Goal: Task Accomplishment & Management: Manage account settings

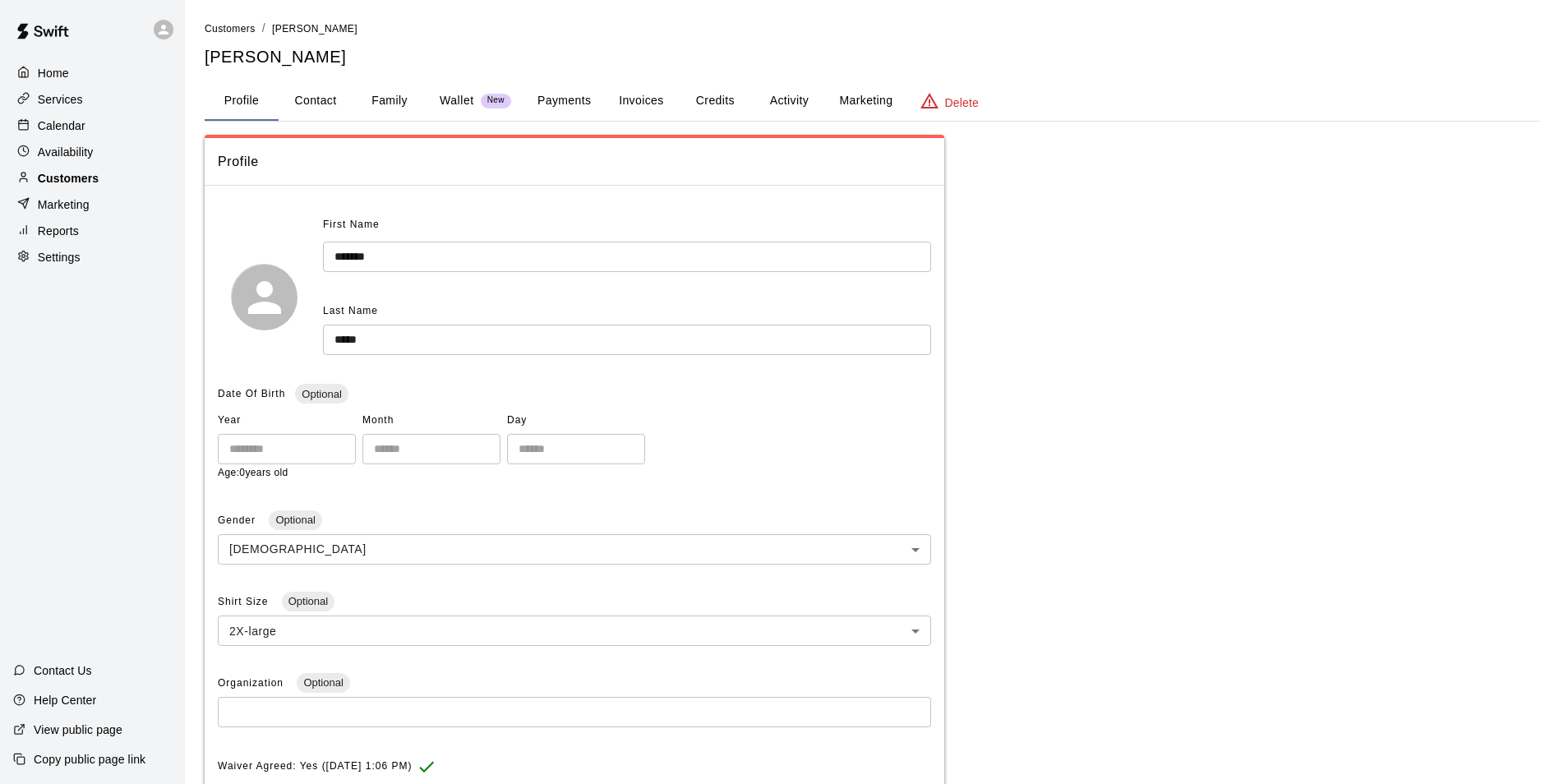
click at [111, 180] on div "Customers" at bounding box center [92, 178] width 159 height 25
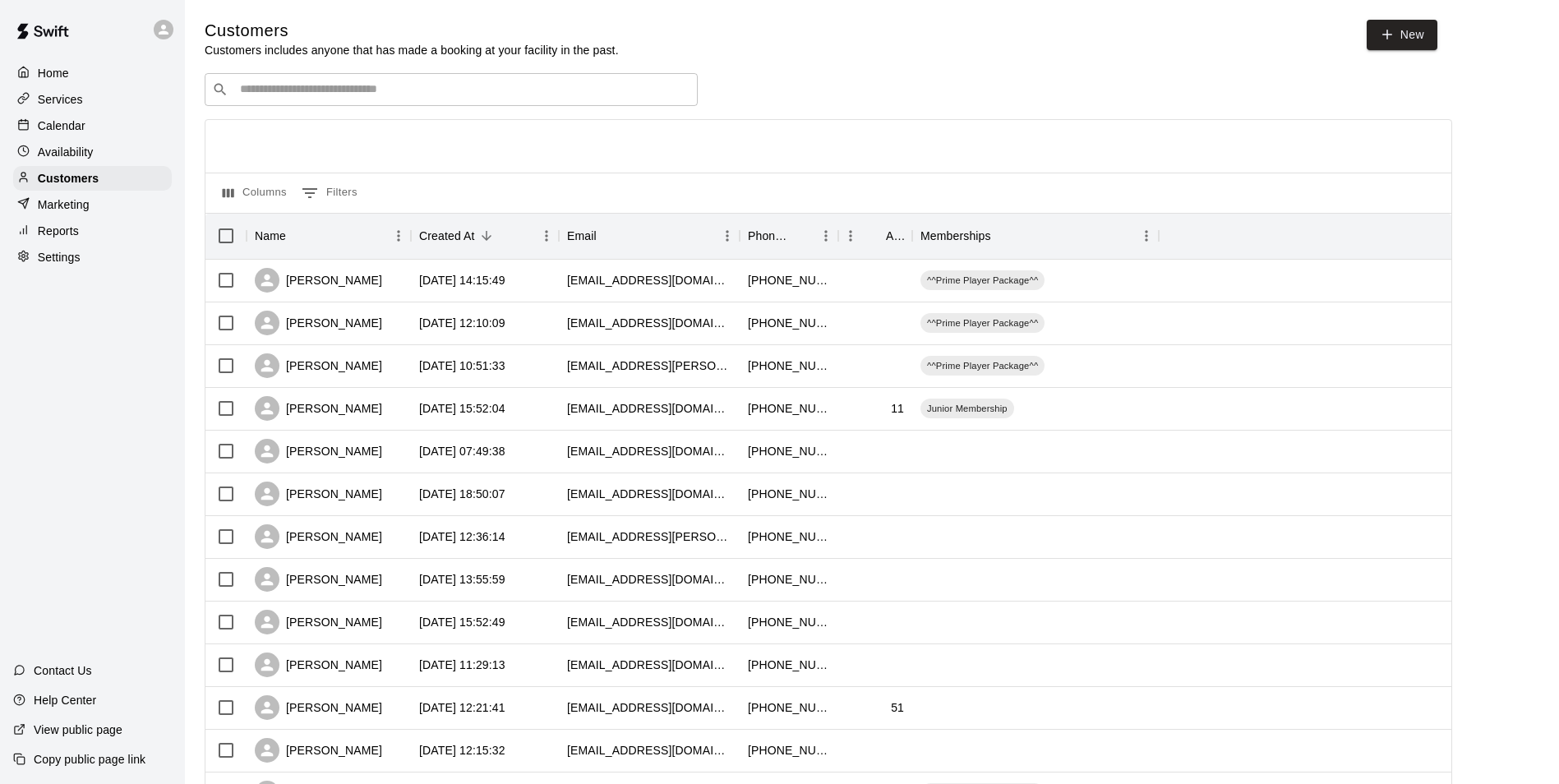
click at [290, 84] on input "Search customers by name or email" at bounding box center [462, 89] width 456 height 17
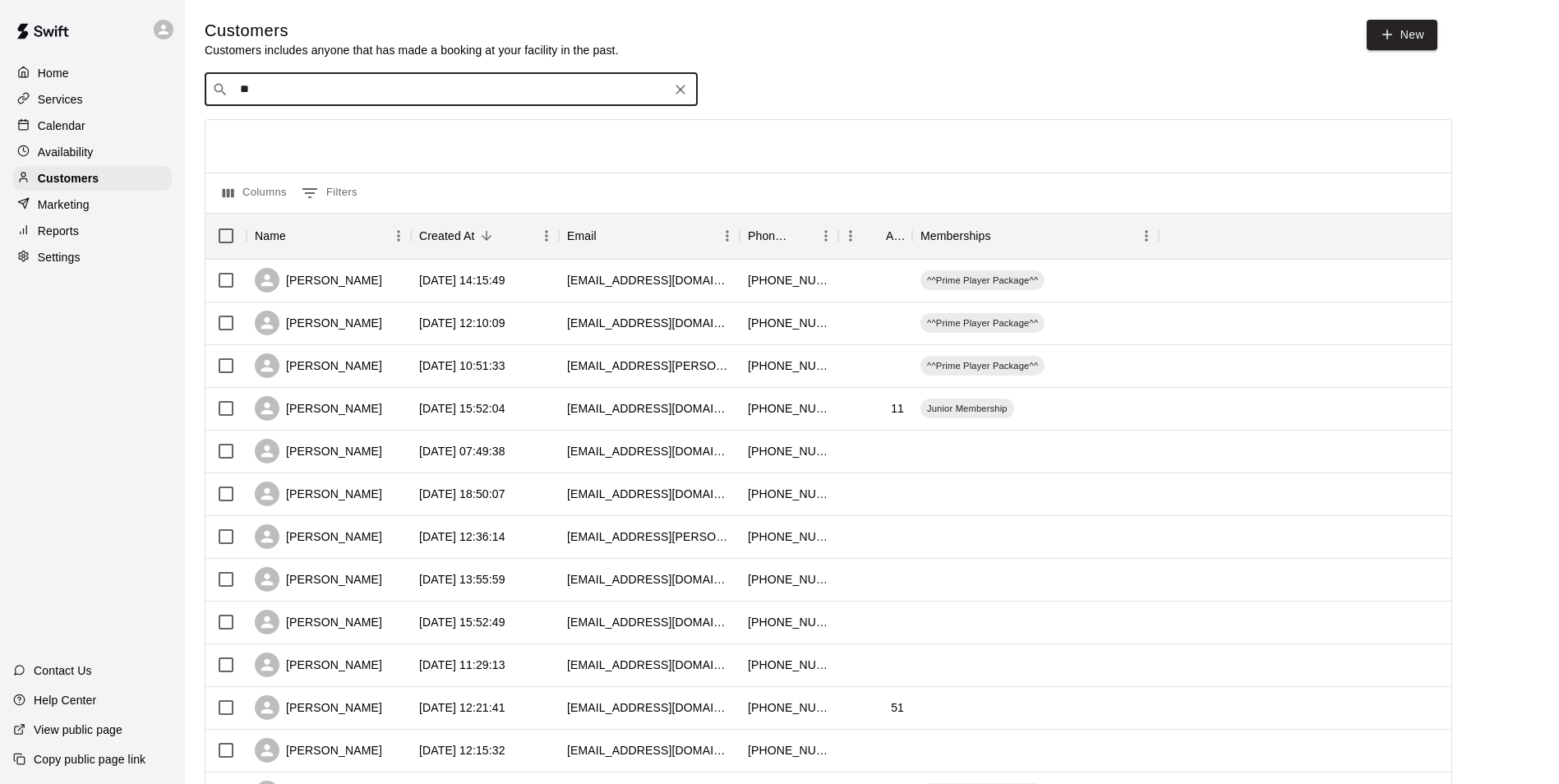
type input "***"
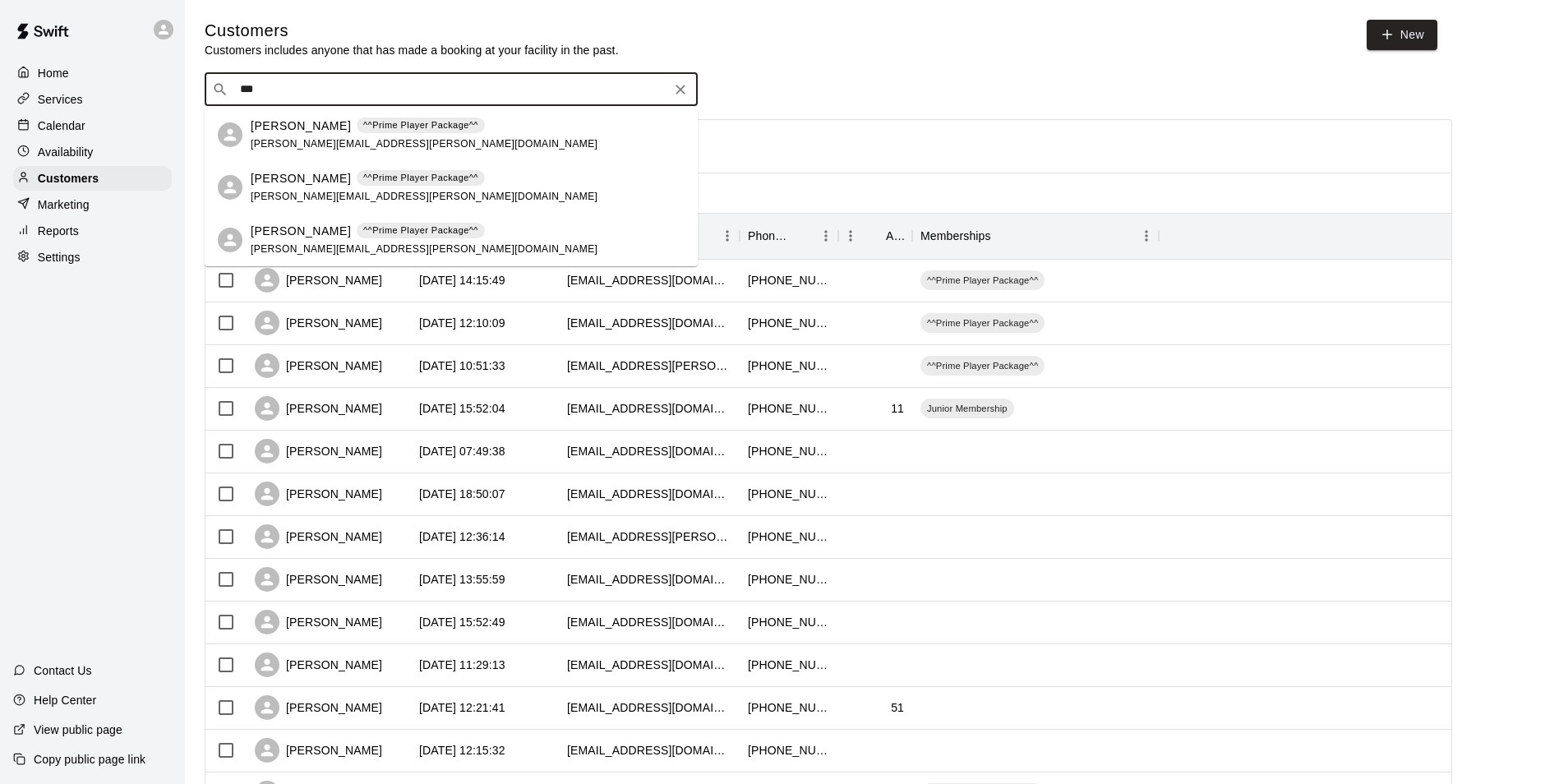
click at [298, 133] on div "[PERSON_NAME] ^^Prime Player Package^^ [PERSON_NAME][EMAIL_ADDRESS][PERSON_NAME…" at bounding box center [423, 135] width 347 height 35
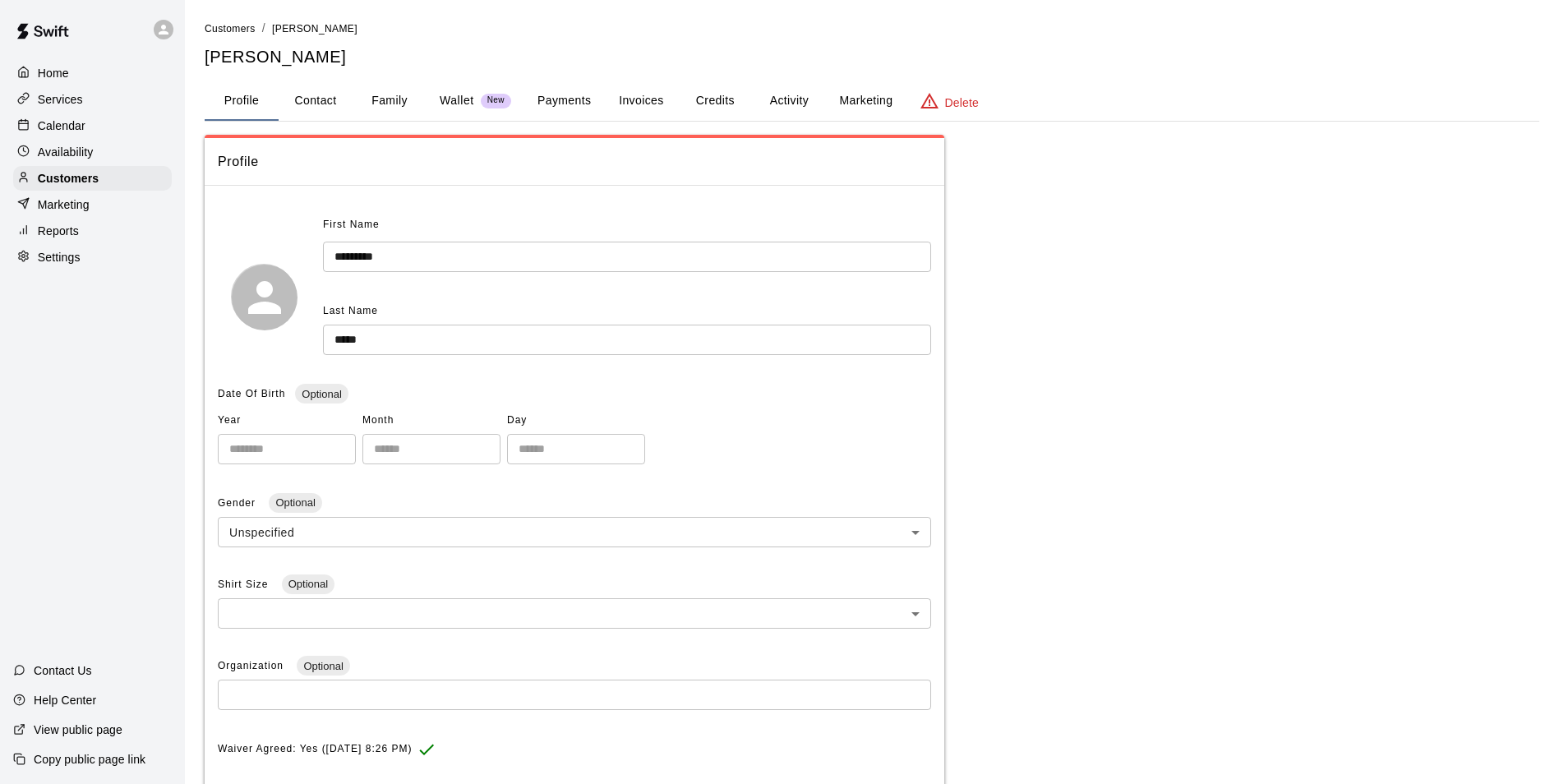
click at [796, 104] on button "Activity" at bounding box center [788, 101] width 74 height 39
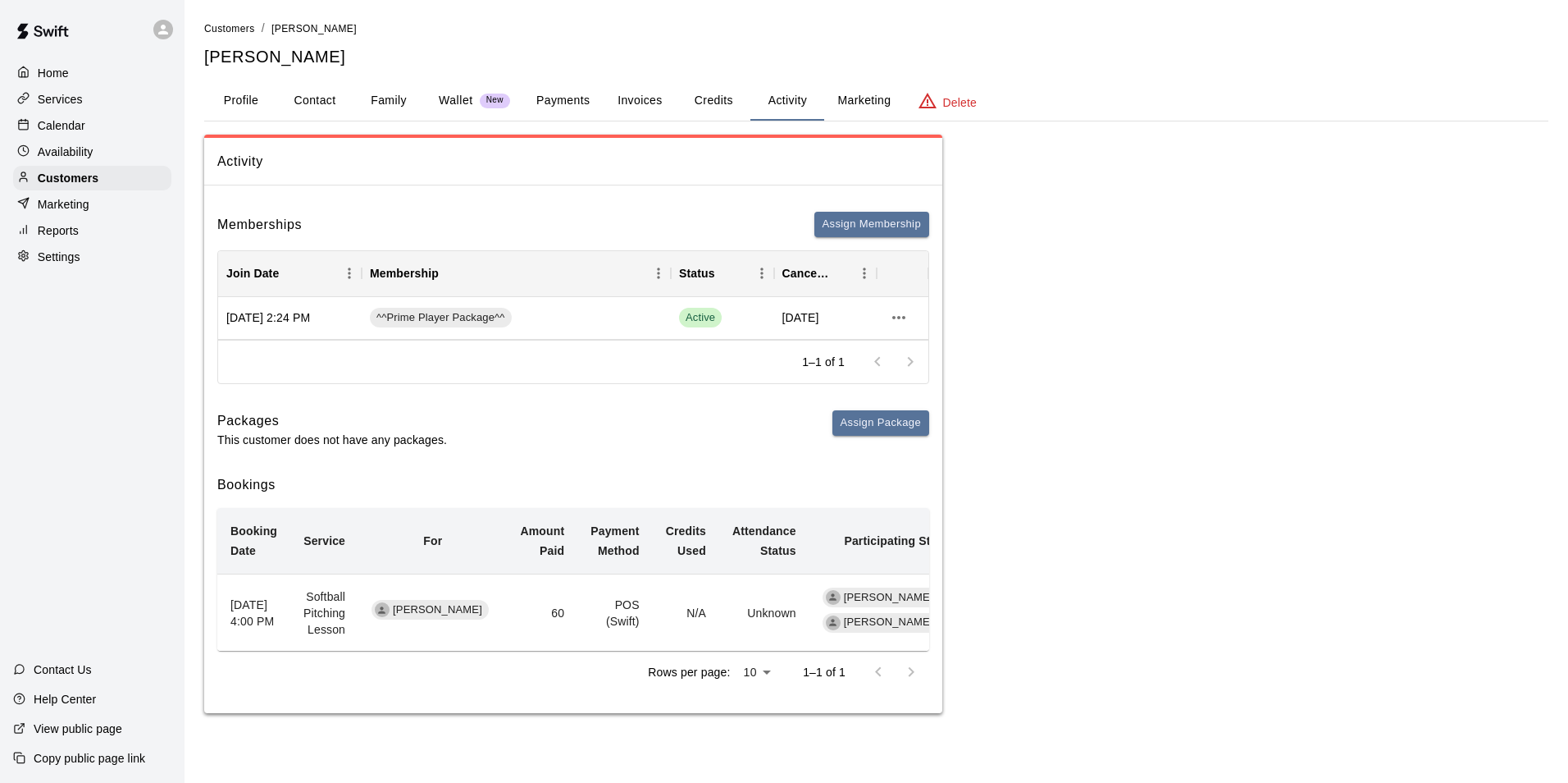
click at [838, 105] on button "Marketing" at bounding box center [863, 101] width 79 height 39
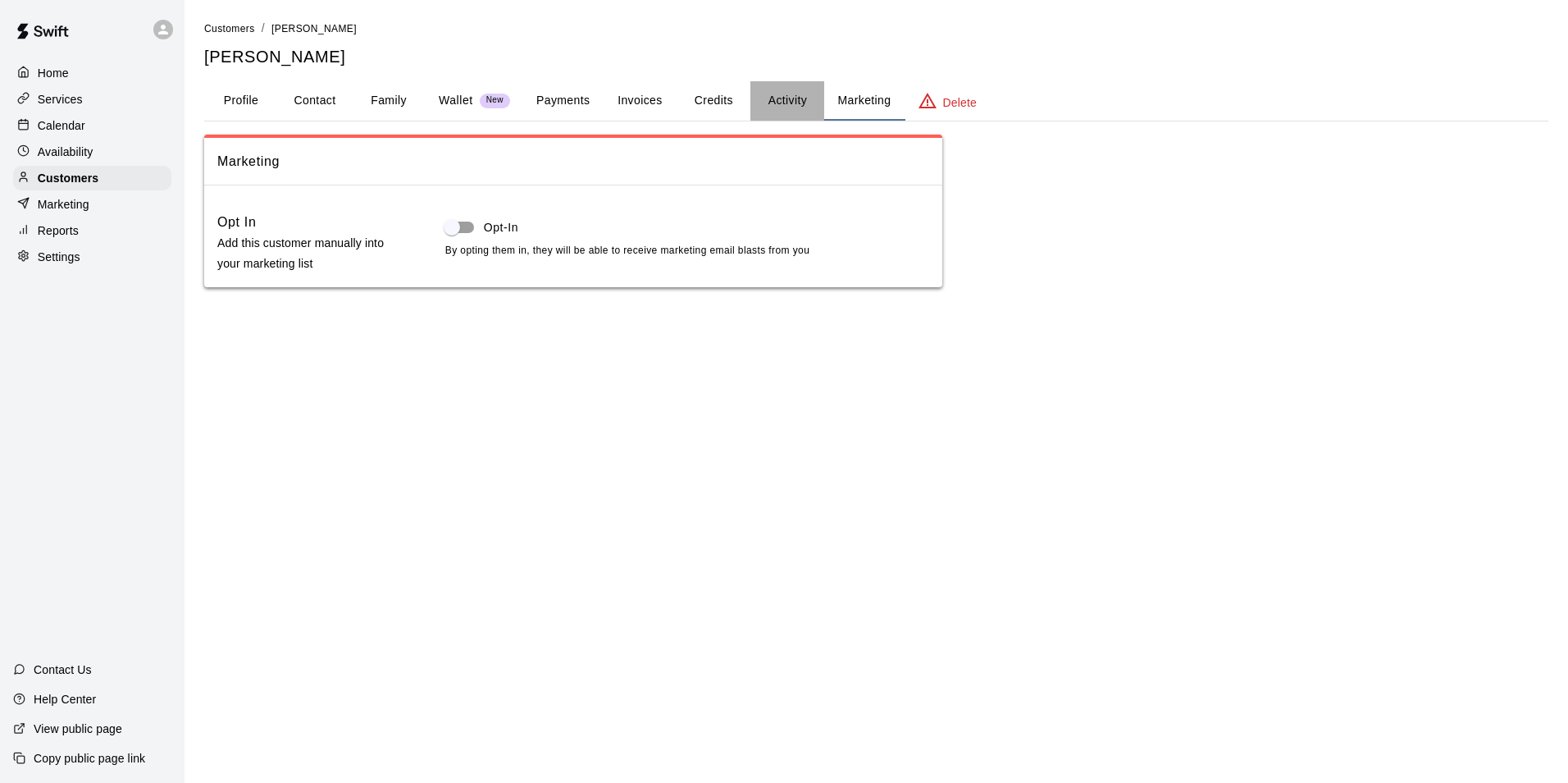
click at [798, 105] on button "Activity" at bounding box center [787, 101] width 74 height 39
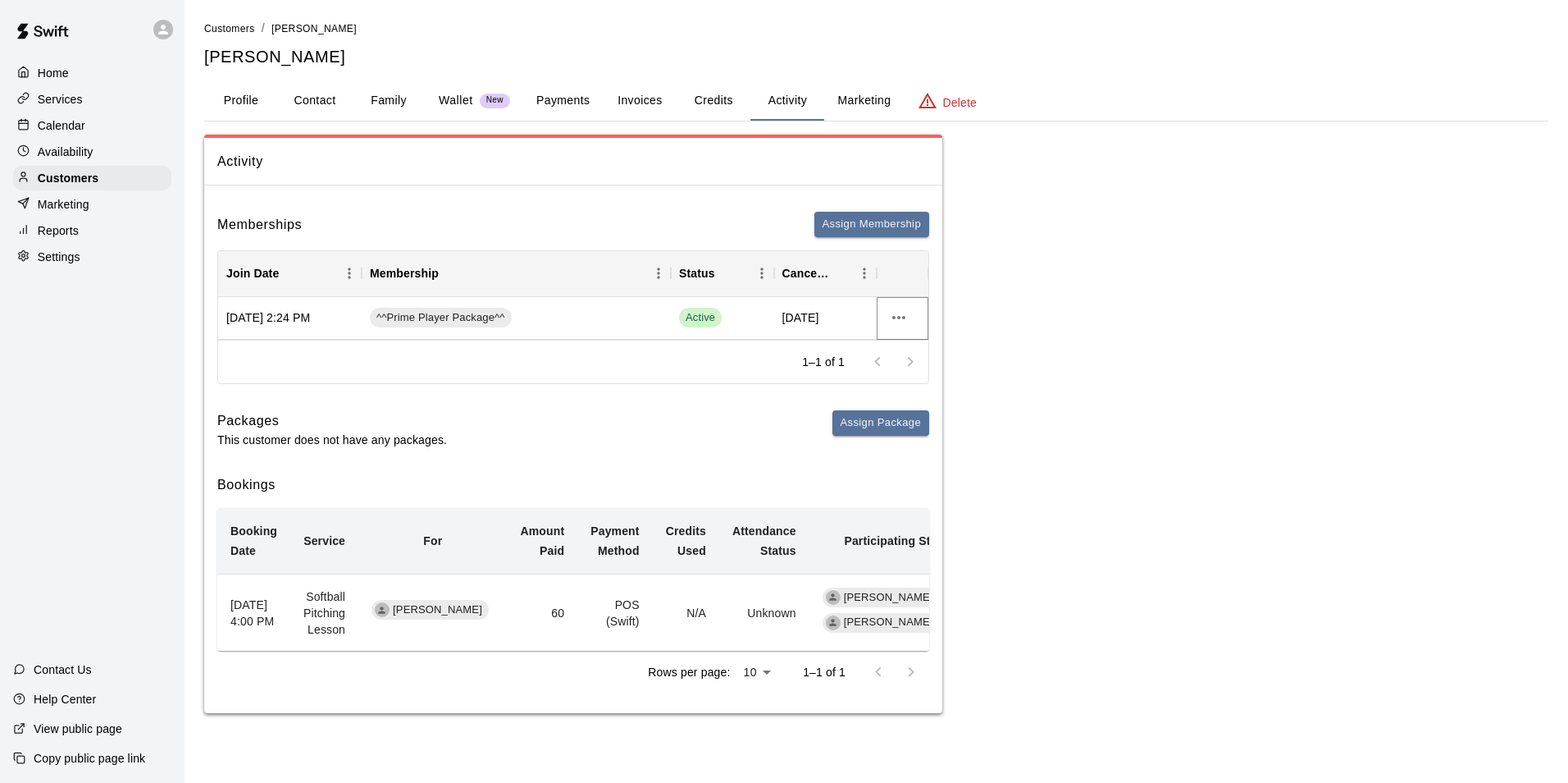
click at [901, 325] on icon "more actions" at bounding box center [899, 318] width 20 height 20
click at [923, 350] on li "View details" at bounding box center [931, 352] width 93 height 27
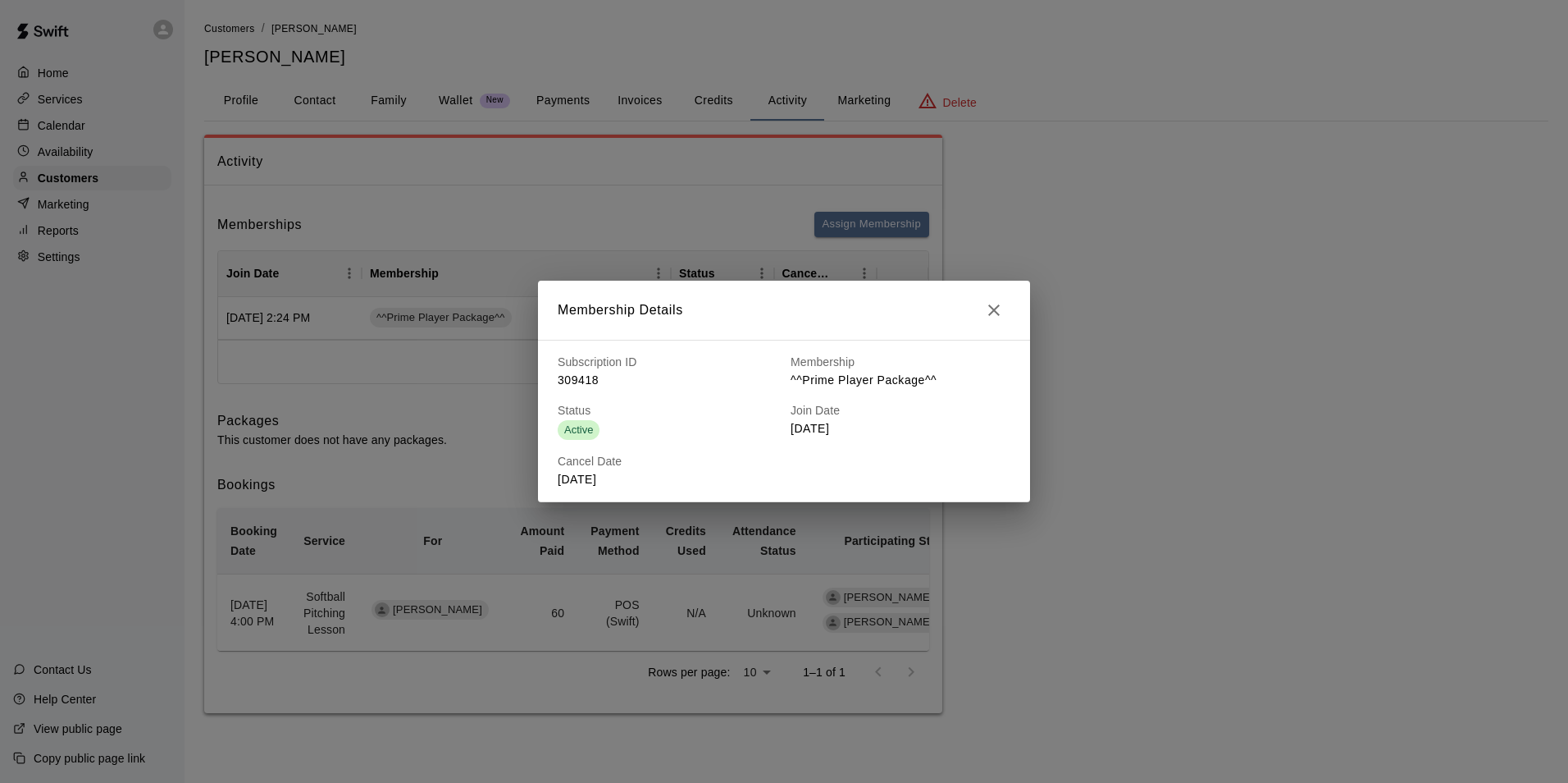
click at [990, 313] on icon "button" at bounding box center [994, 310] width 20 height 20
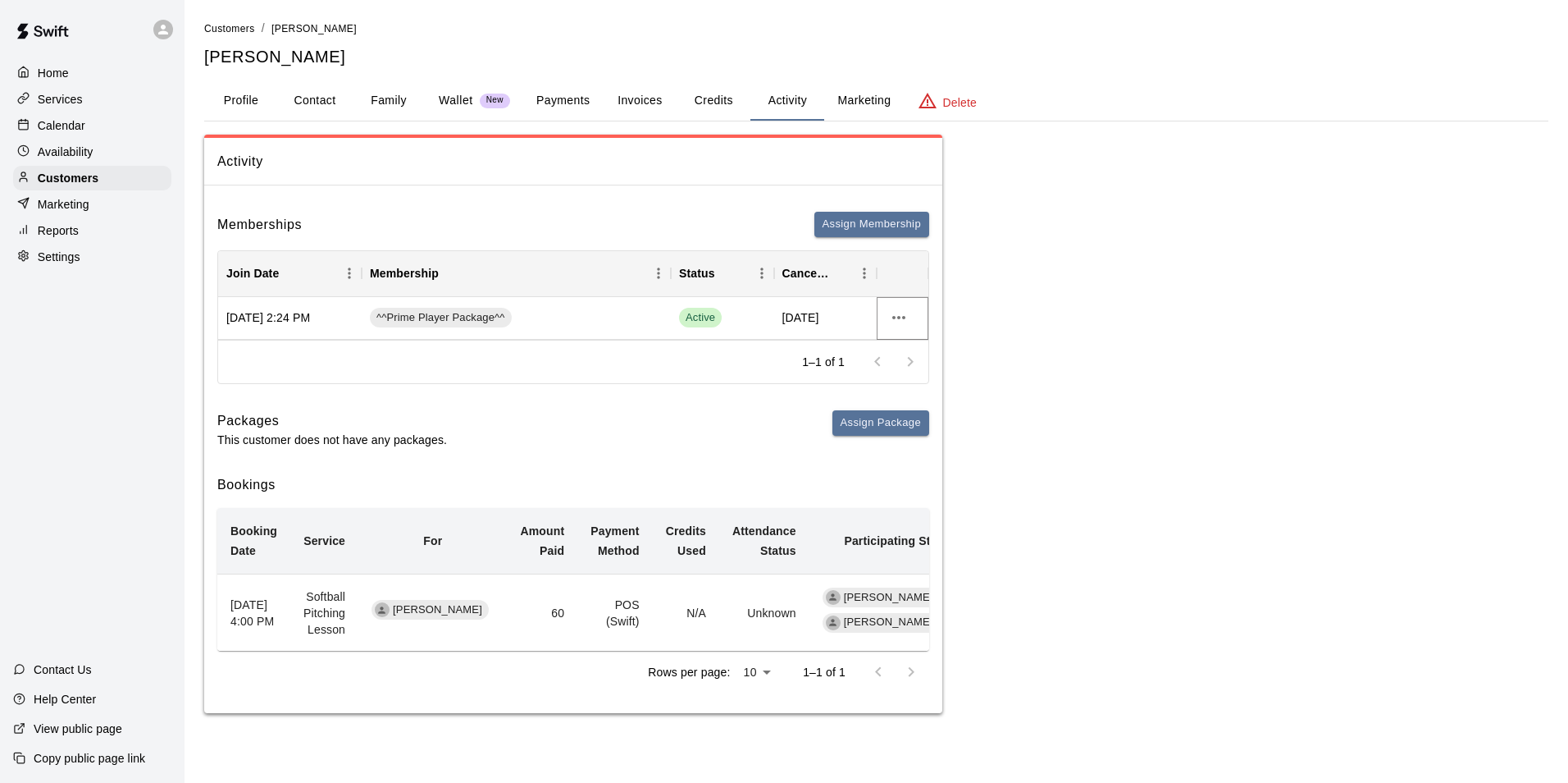
click at [899, 312] on icon "more actions" at bounding box center [899, 318] width 20 height 20
click at [905, 337] on ul "View details" at bounding box center [931, 351] width 93 height 40
click at [909, 352] on li "View details" at bounding box center [931, 352] width 93 height 27
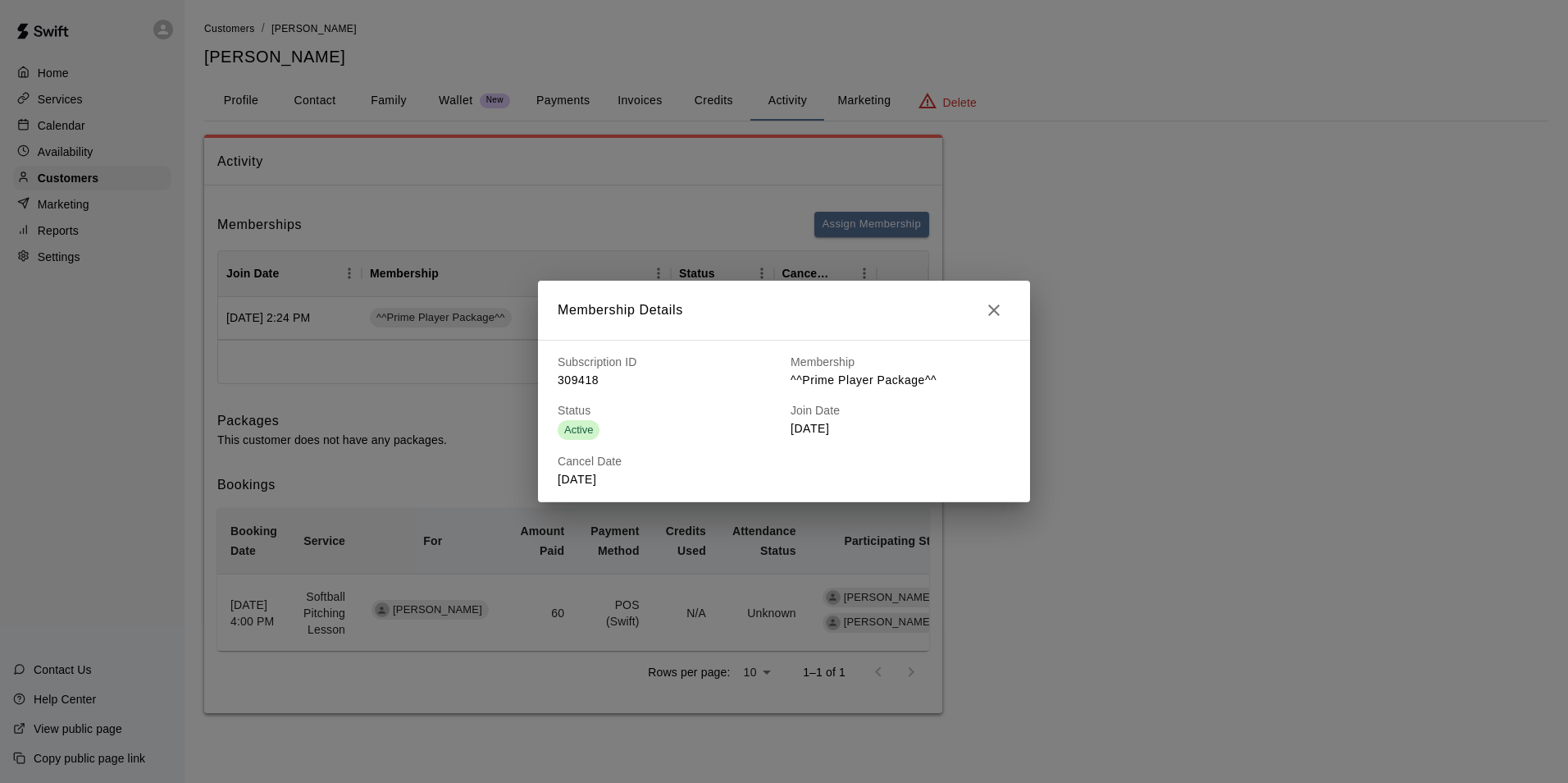
click at [600, 456] on h6 "Cancel Date" at bounding box center [667, 462] width 220 height 18
click at [984, 310] on button "button" at bounding box center [994, 310] width 32 height 32
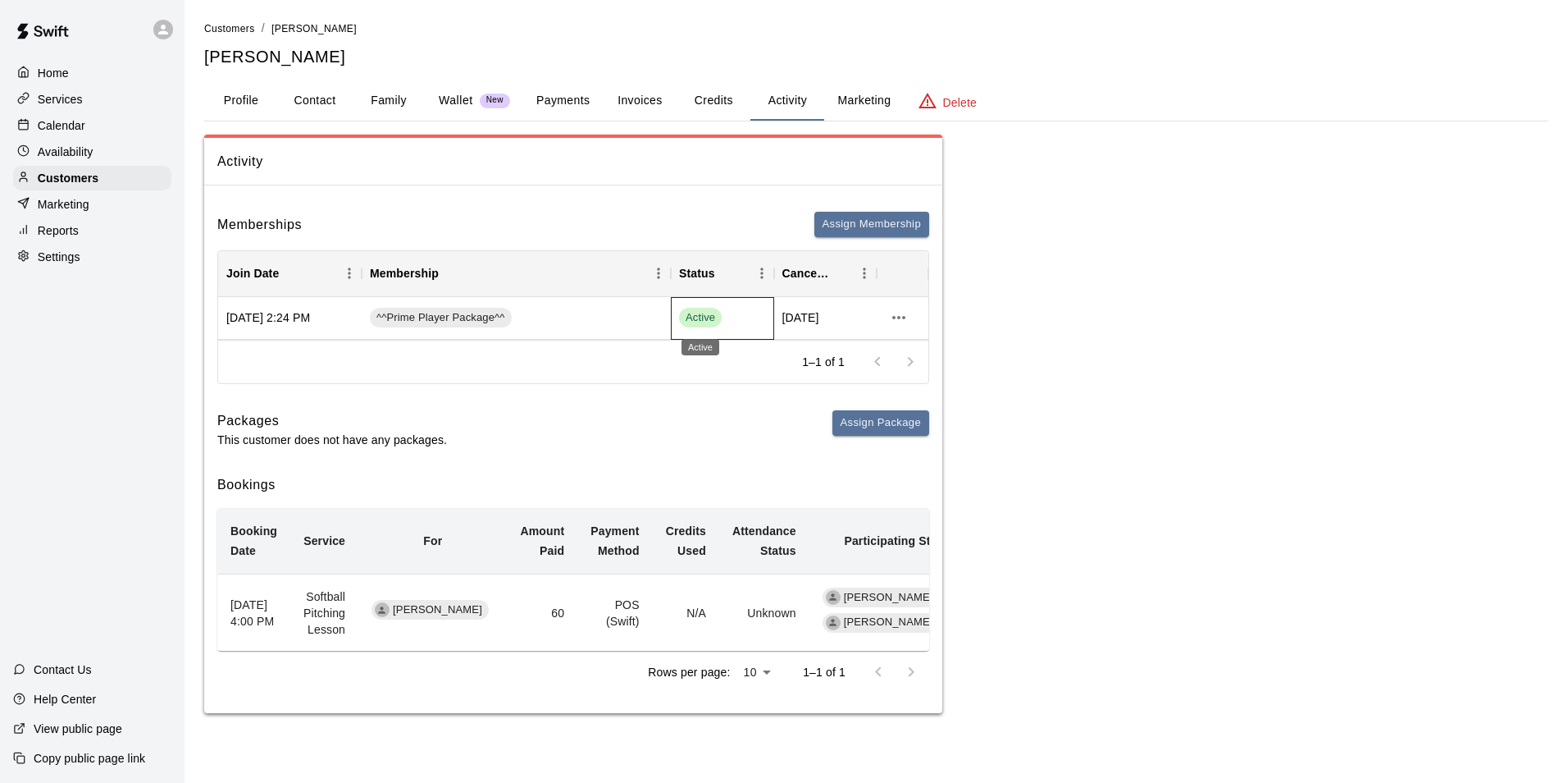
click at [713, 318] on span "Active" at bounding box center [701, 318] width 43 height 16
click at [454, 306] on div "^^Prime Player Package^^" at bounding box center [516, 318] width 310 height 43
click at [448, 314] on span "^^Prime Player Package^^" at bounding box center [441, 318] width 142 height 16
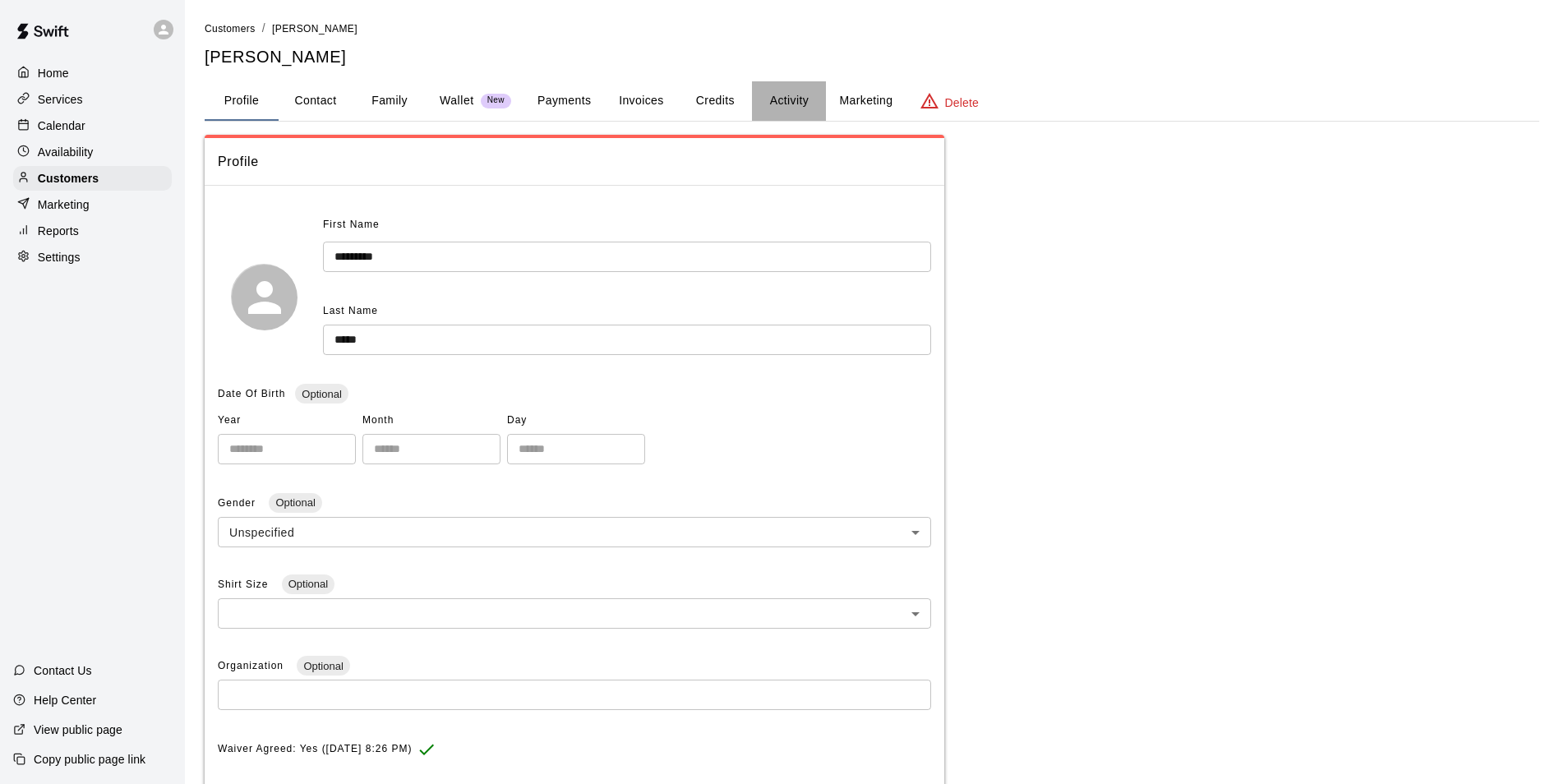
click at [790, 103] on button "Activity" at bounding box center [788, 101] width 74 height 39
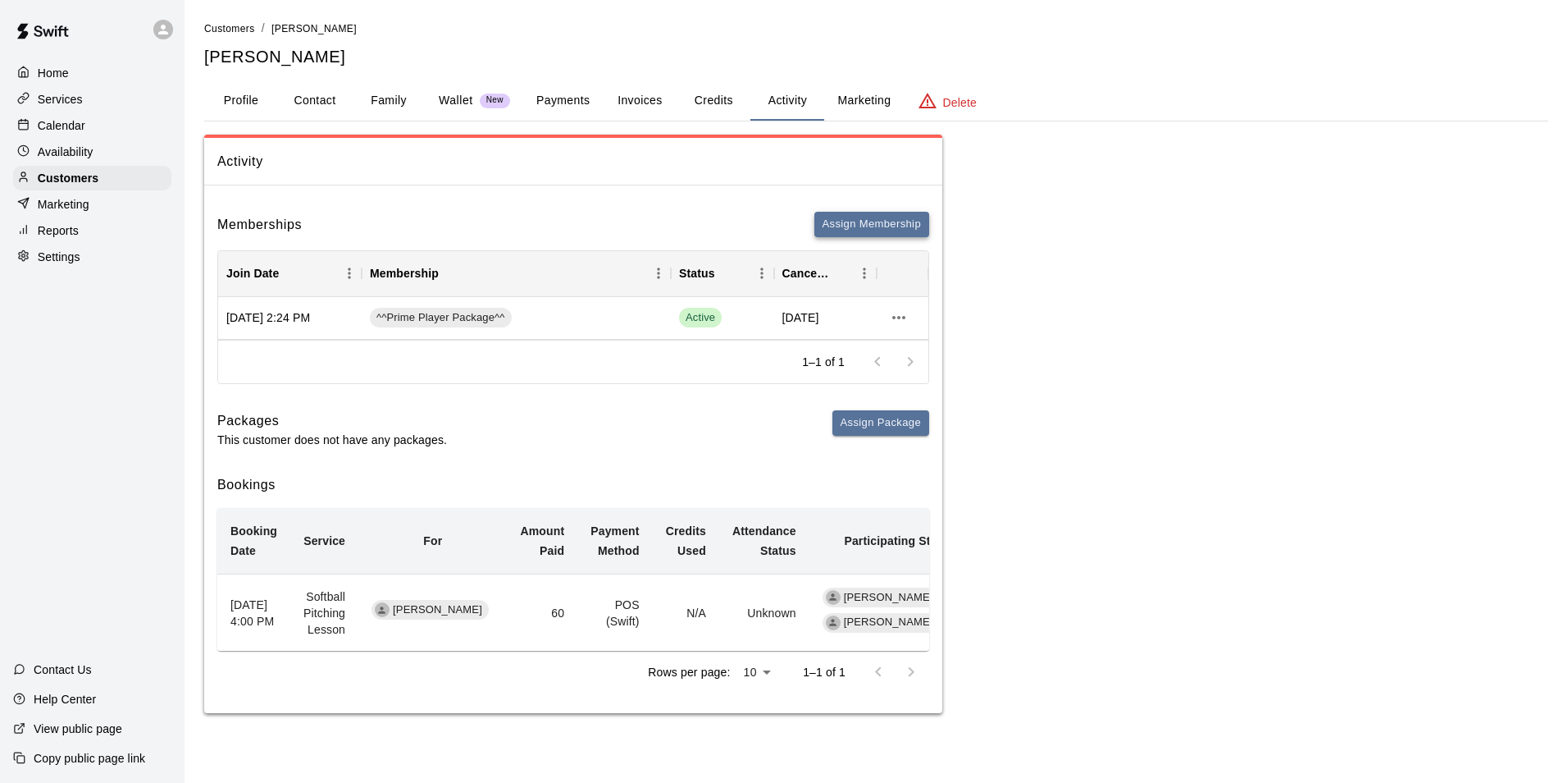
click at [872, 224] on button "Assign Membership" at bounding box center [871, 224] width 115 height 25
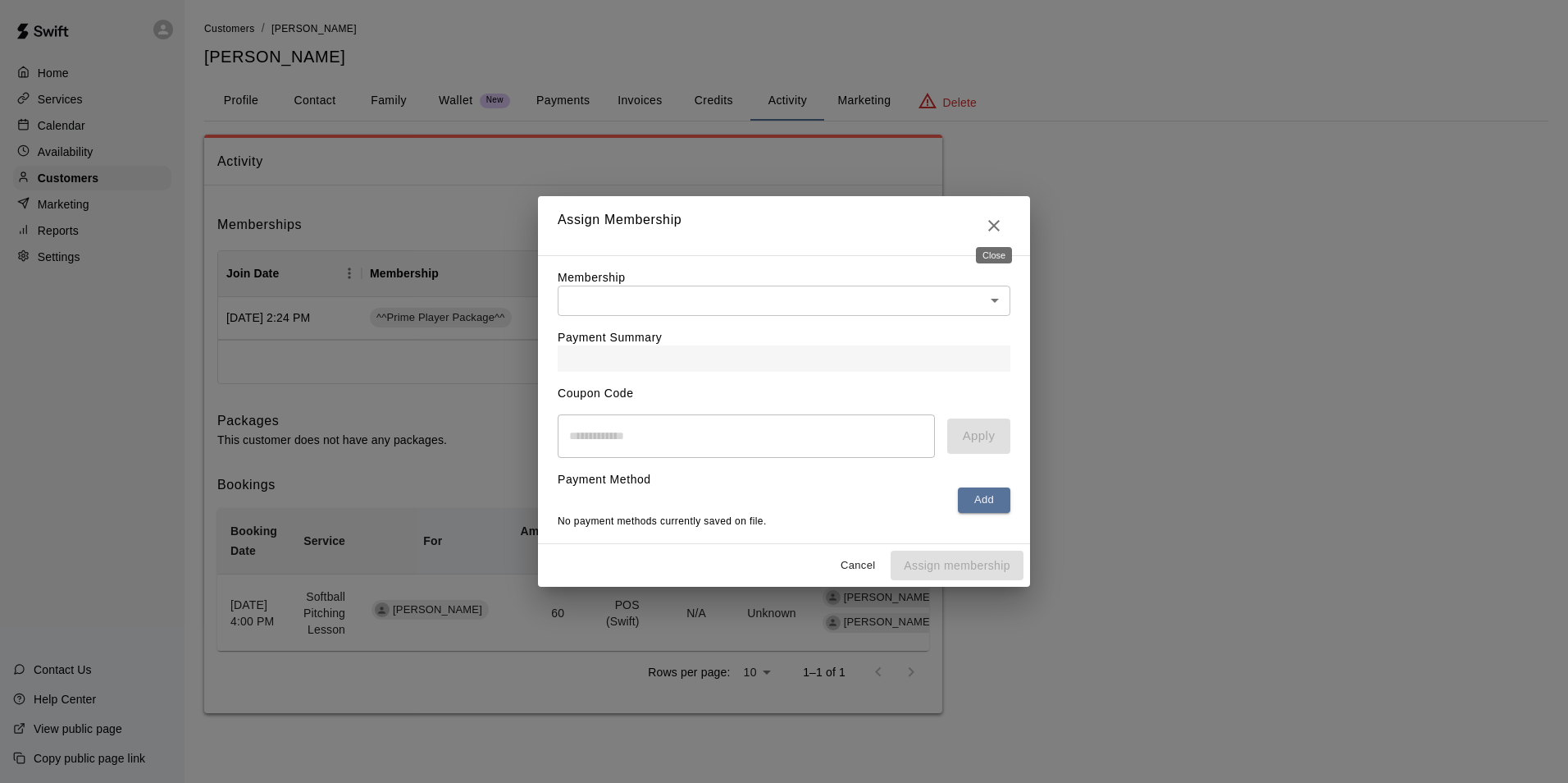
click at [994, 216] on icon "Close" at bounding box center [994, 225] width 20 height 20
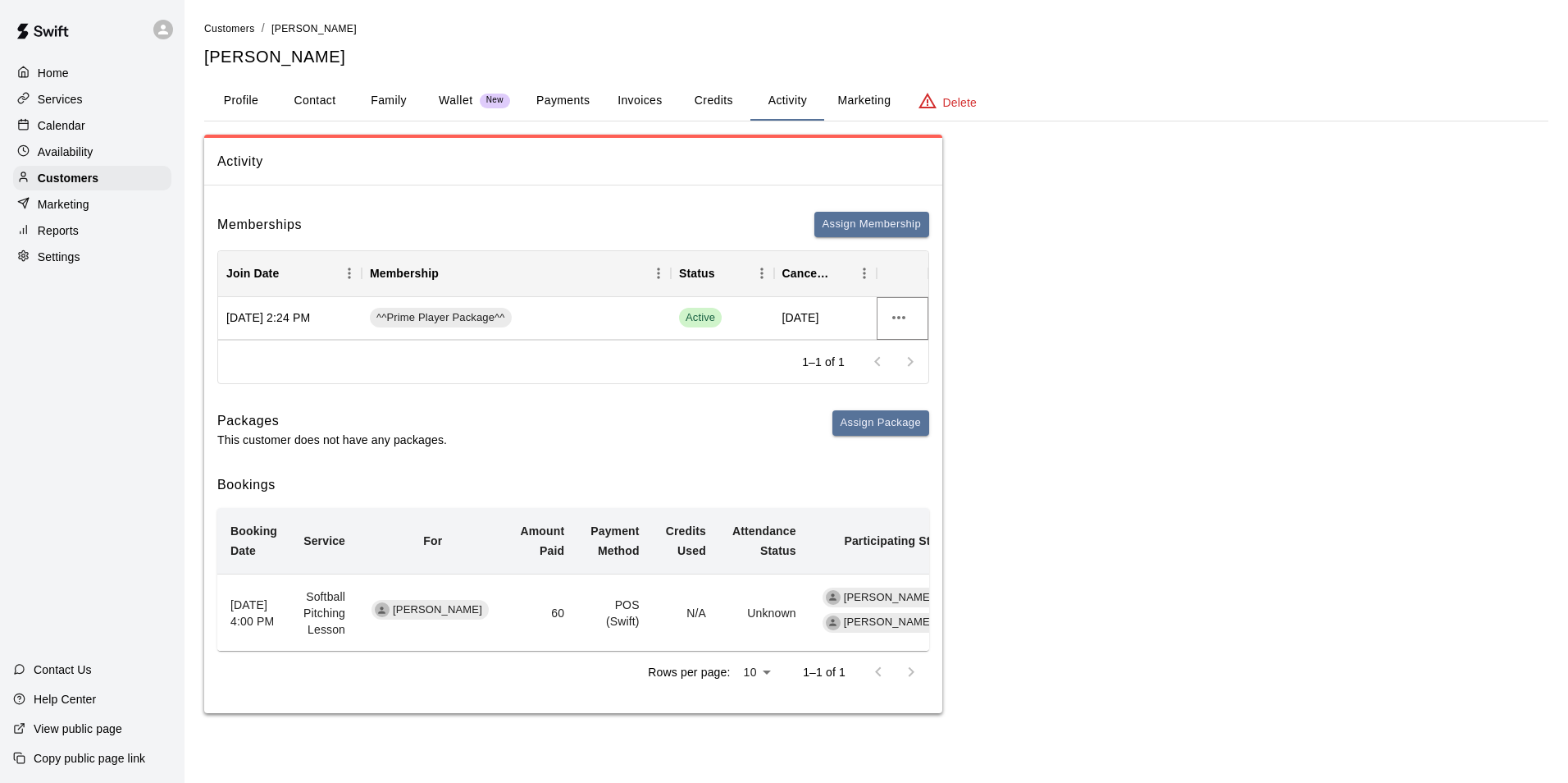
click at [889, 319] on icon "more actions" at bounding box center [899, 318] width 20 height 20
click at [698, 318] on div at bounding box center [784, 391] width 1568 height 783
click at [913, 324] on div at bounding box center [903, 318] width 52 height 43
click at [898, 323] on icon "more actions" at bounding box center [899, 318] width 20 height 20
click at [914, 343] on li "View details" at bounding box center [931, 352] width 93 height 27
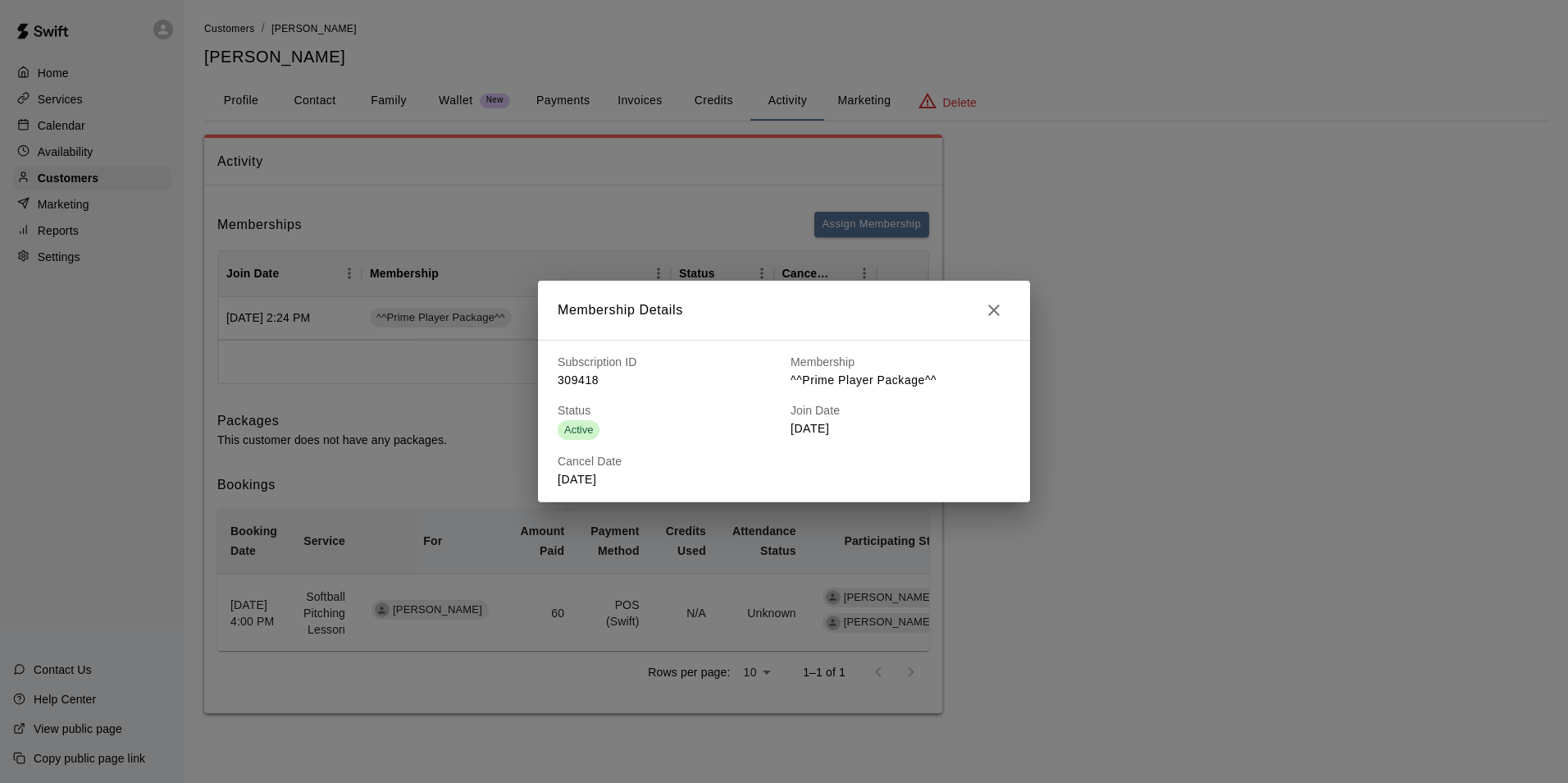
click at [593, 423] on div "Active" at bounding box center [578, 430] width 42 height 20
click at [592, 425] on span "Active" at bounding box center [578, 429] width 42 height 13
drag, startPoint x: 979, startPoint y: 318, endPoint x: 990, endPoint y: 315, distance: 11.4
click at [983, 318] on div "Membership Details" at bounding box center [784, 310] width 453 height 32
click at [990, 315] on icon "button" at bounding box center [995, 311] width 12 height 12
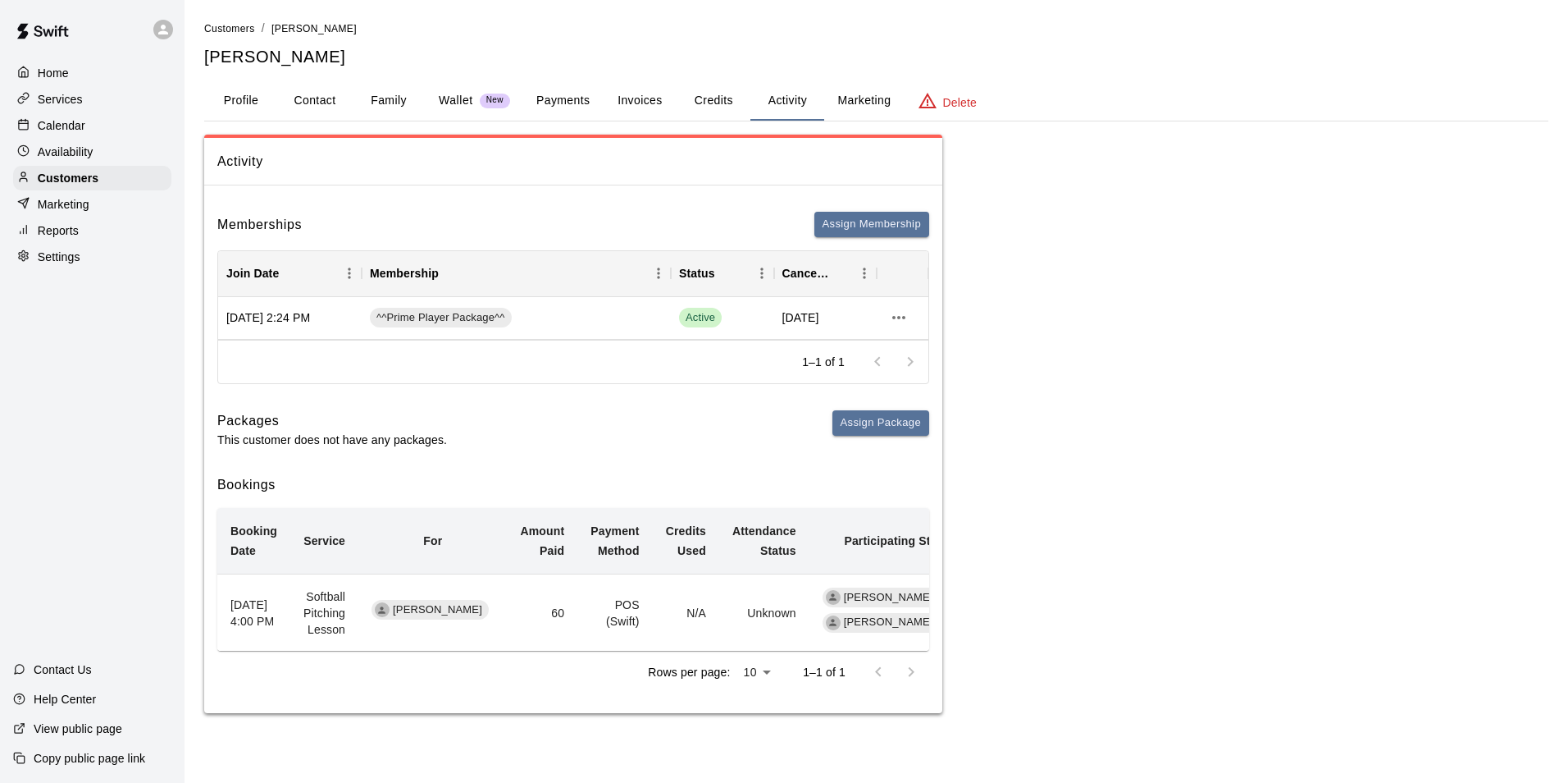
drag, startPoint x: 632, startPoint y: 300, endPoint x: 647, endPoint y: 231, distance: 70.6
click at [647, 231] on div "Memberships Assign Membership" at bounding box center [573, 224] width 712 height 25
click at [411, 107] on button "Family" at bounding box center [388, 101] width 74 height 39
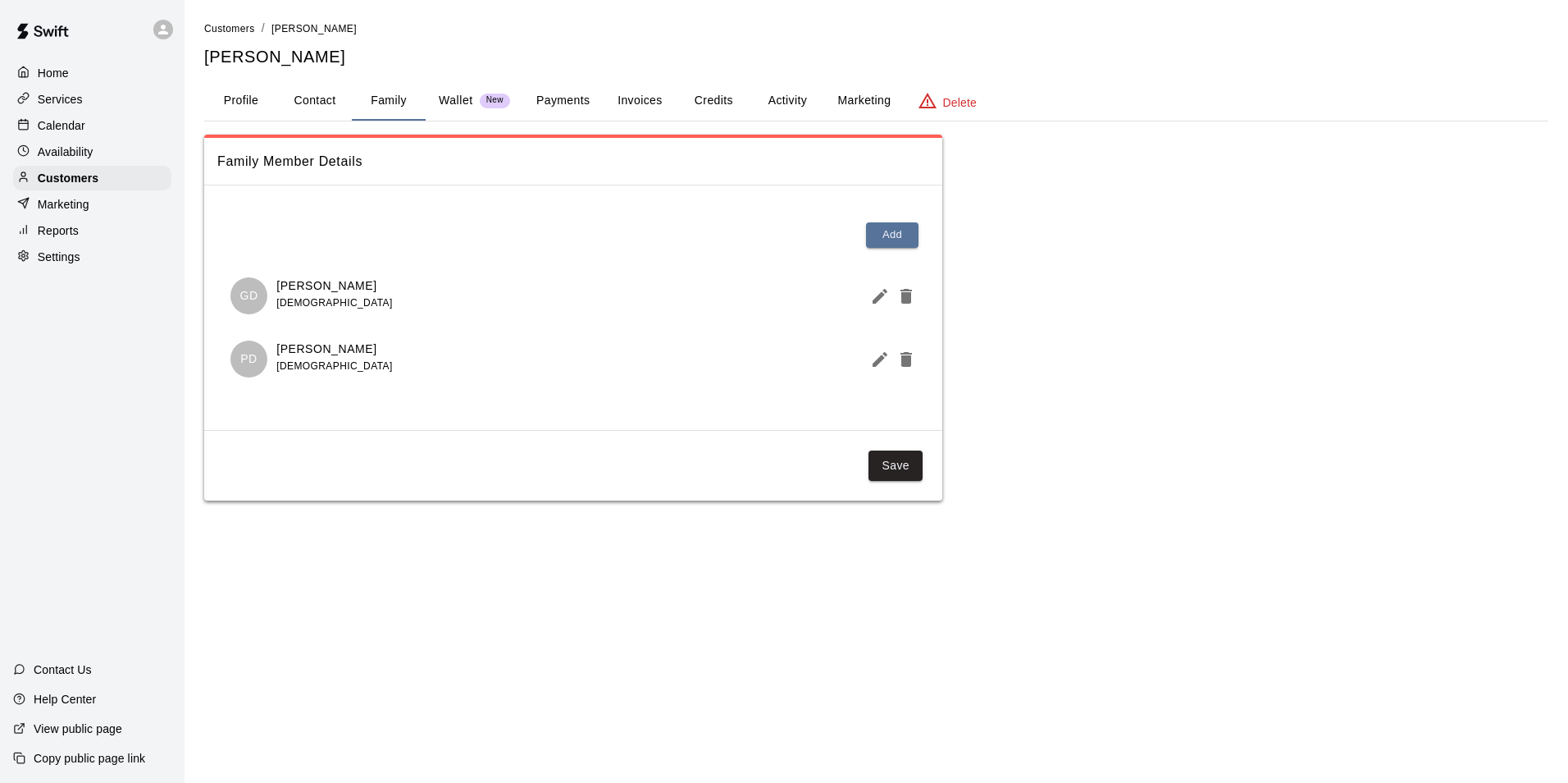
click at [571, 103] on button "Payments" at bounding box center [563, 101] width 79 height 39
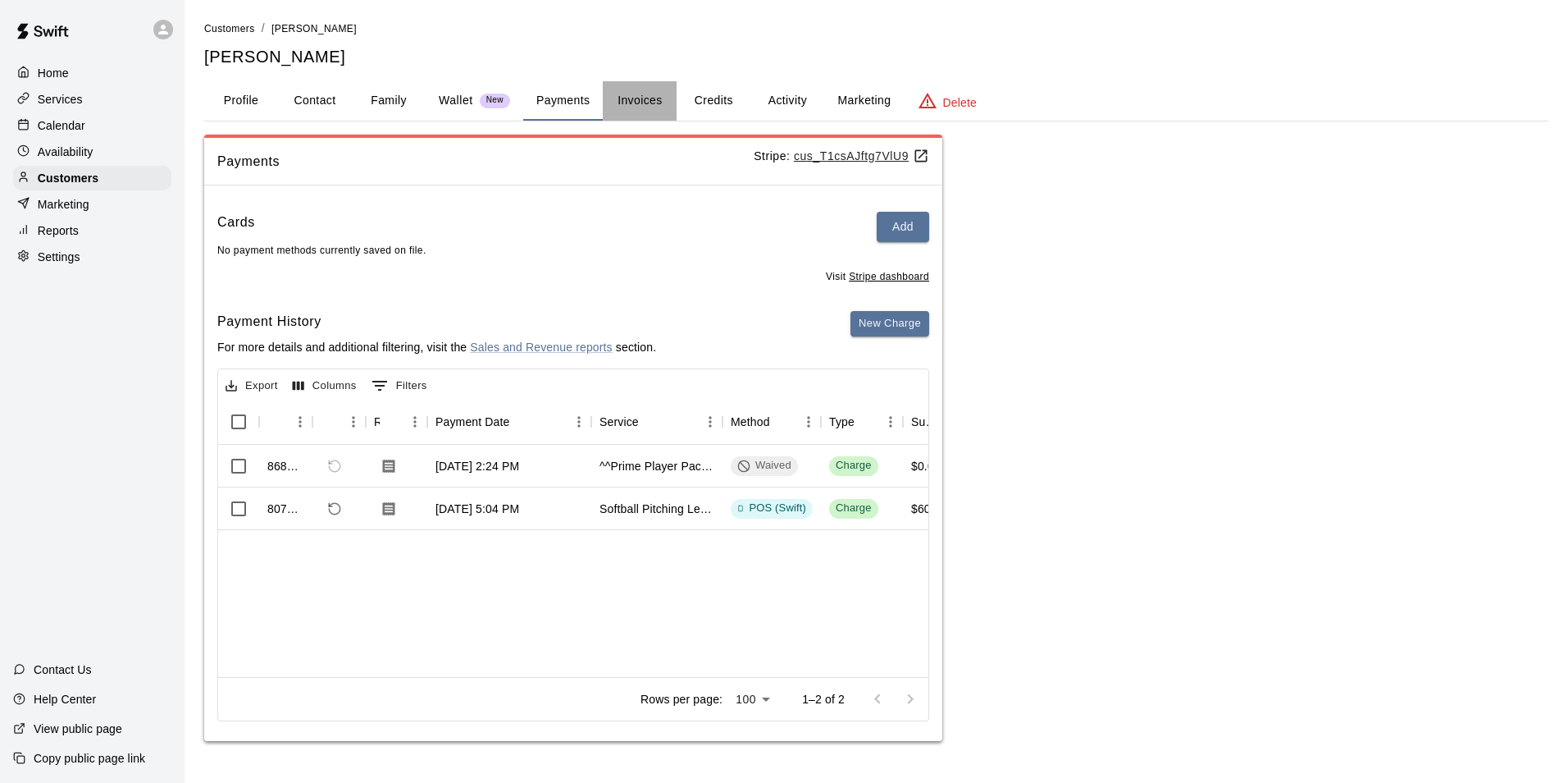
click at [635, 112] on button "Invoices" at bounding box center [639, 101] width 74 height 39
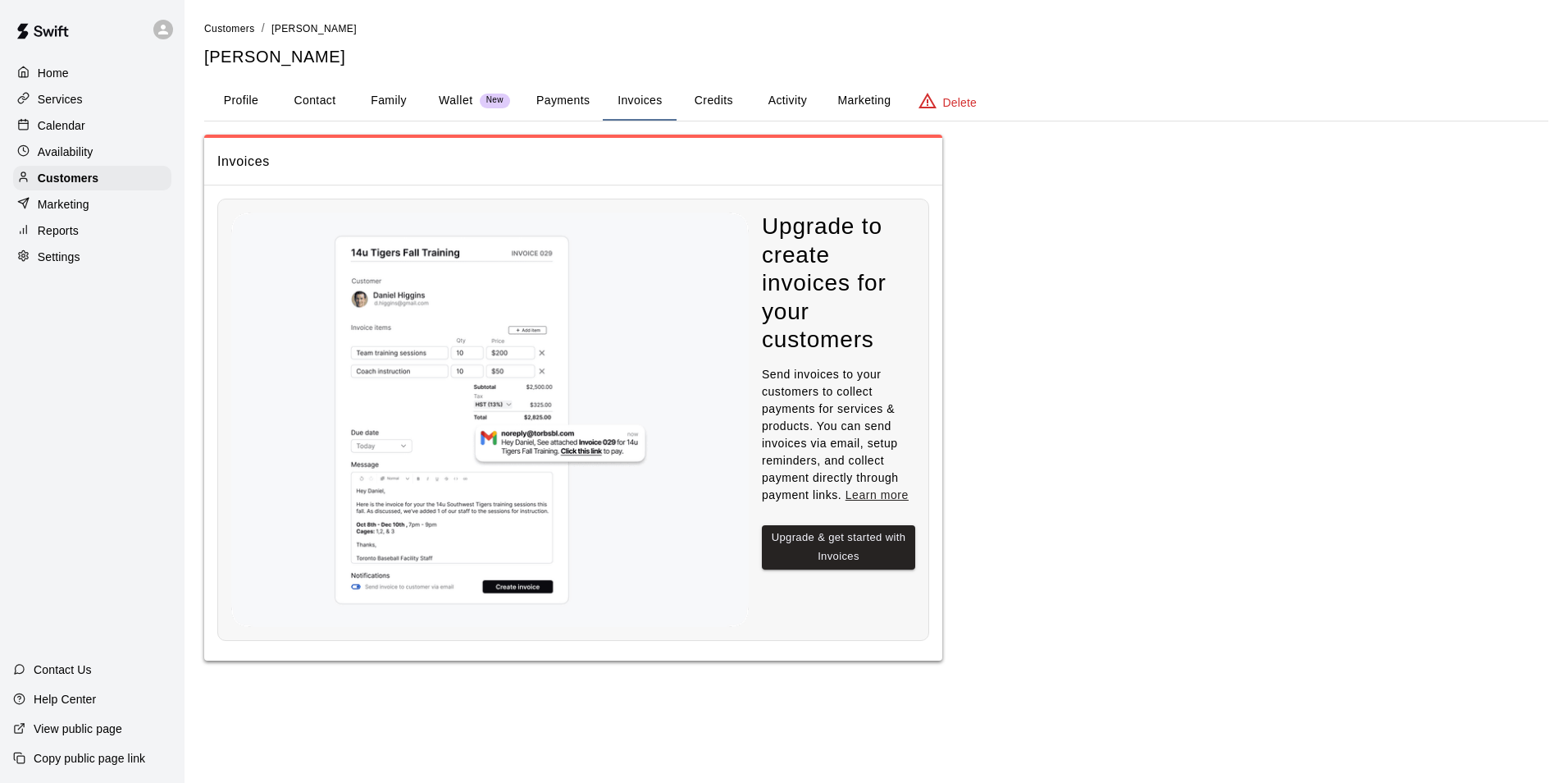
click at [720, 101] on button "Credits" at bounding box center [713, 101] width 74 height 39
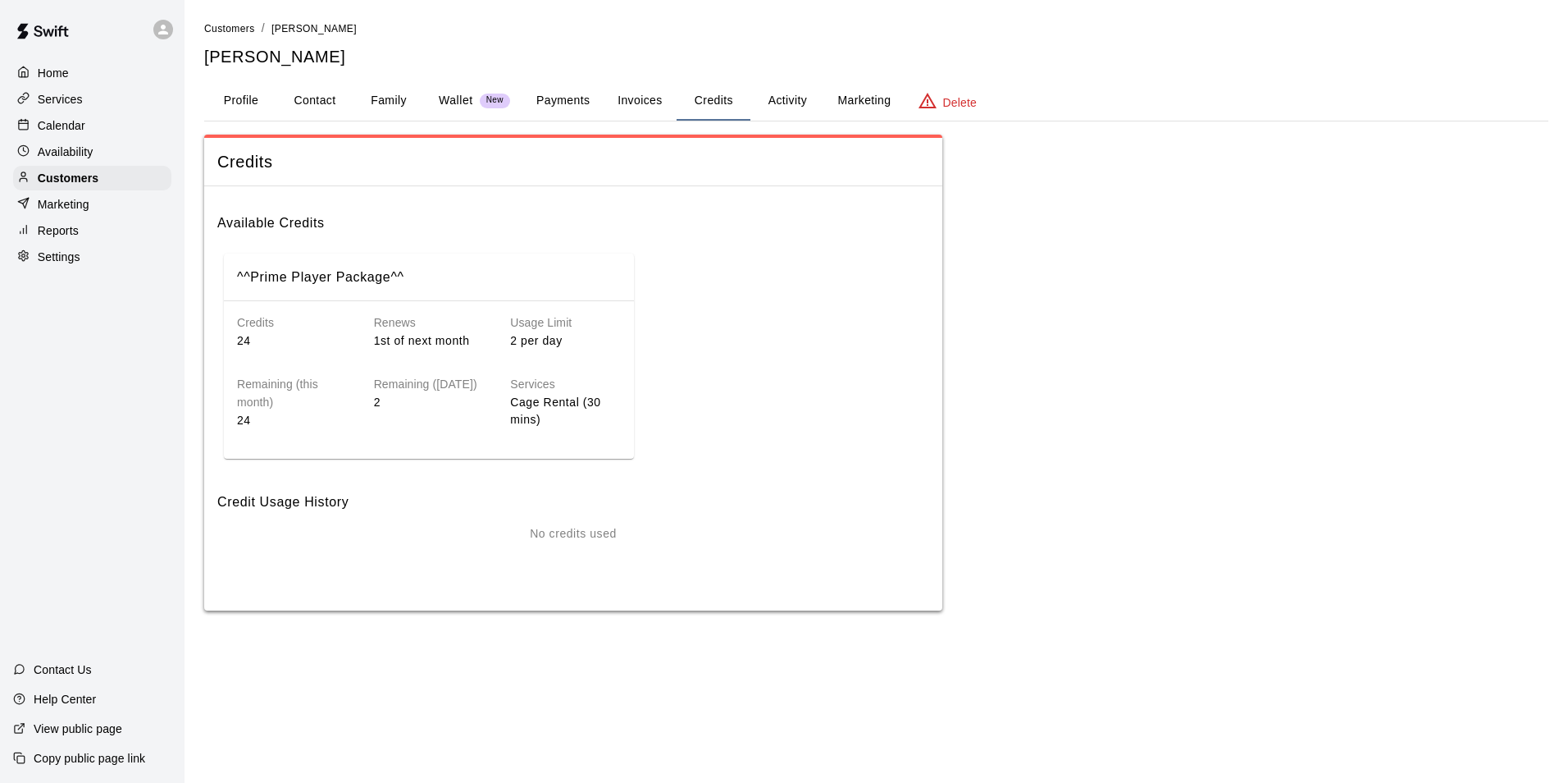
click at [800, 98] on button "Activity" at bounding box center [787, 101] width 74 height 39
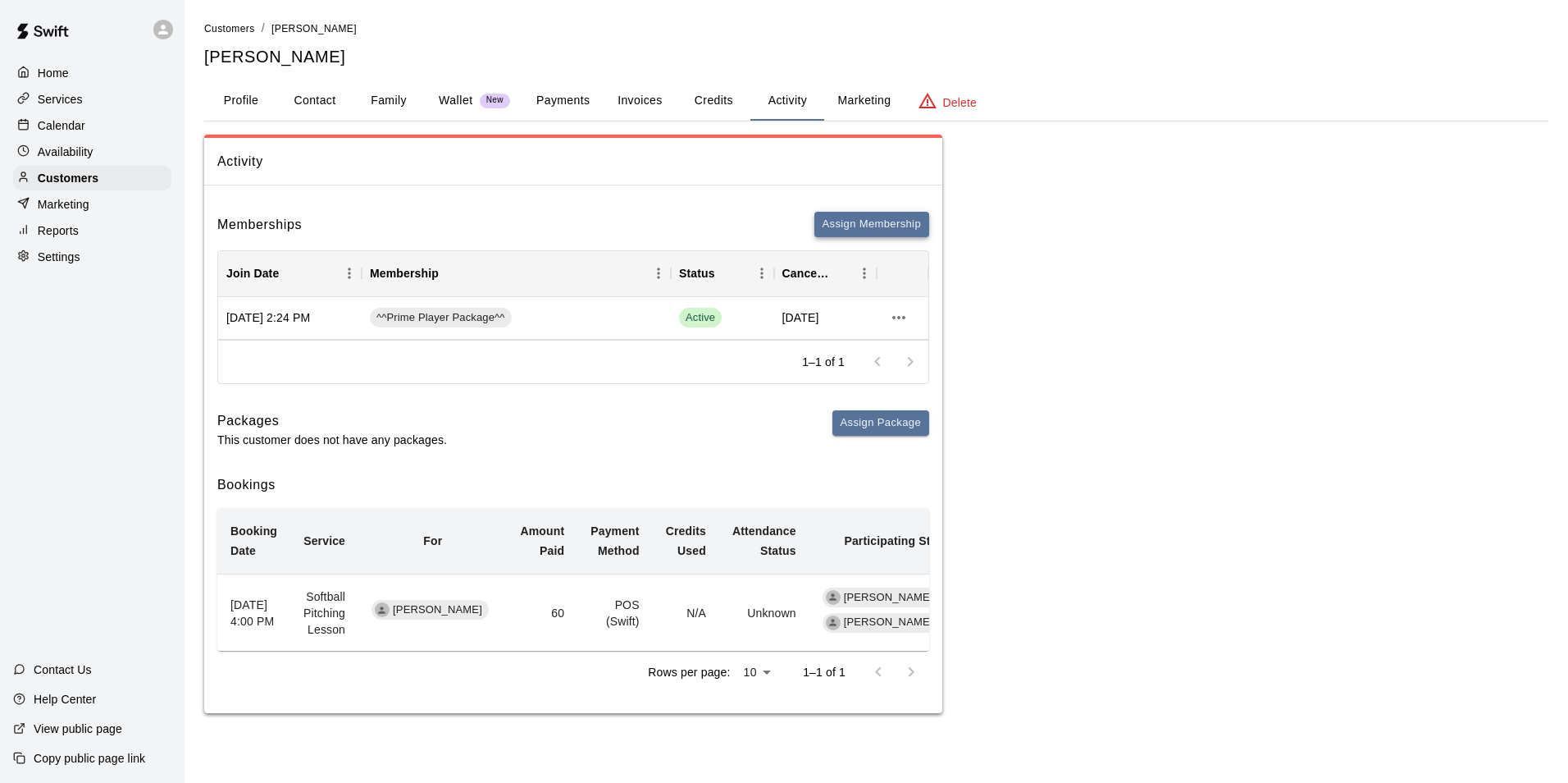
click at [873, 227] on button "Assign Membership" at bounding box center [871, 224] width 115 height 25
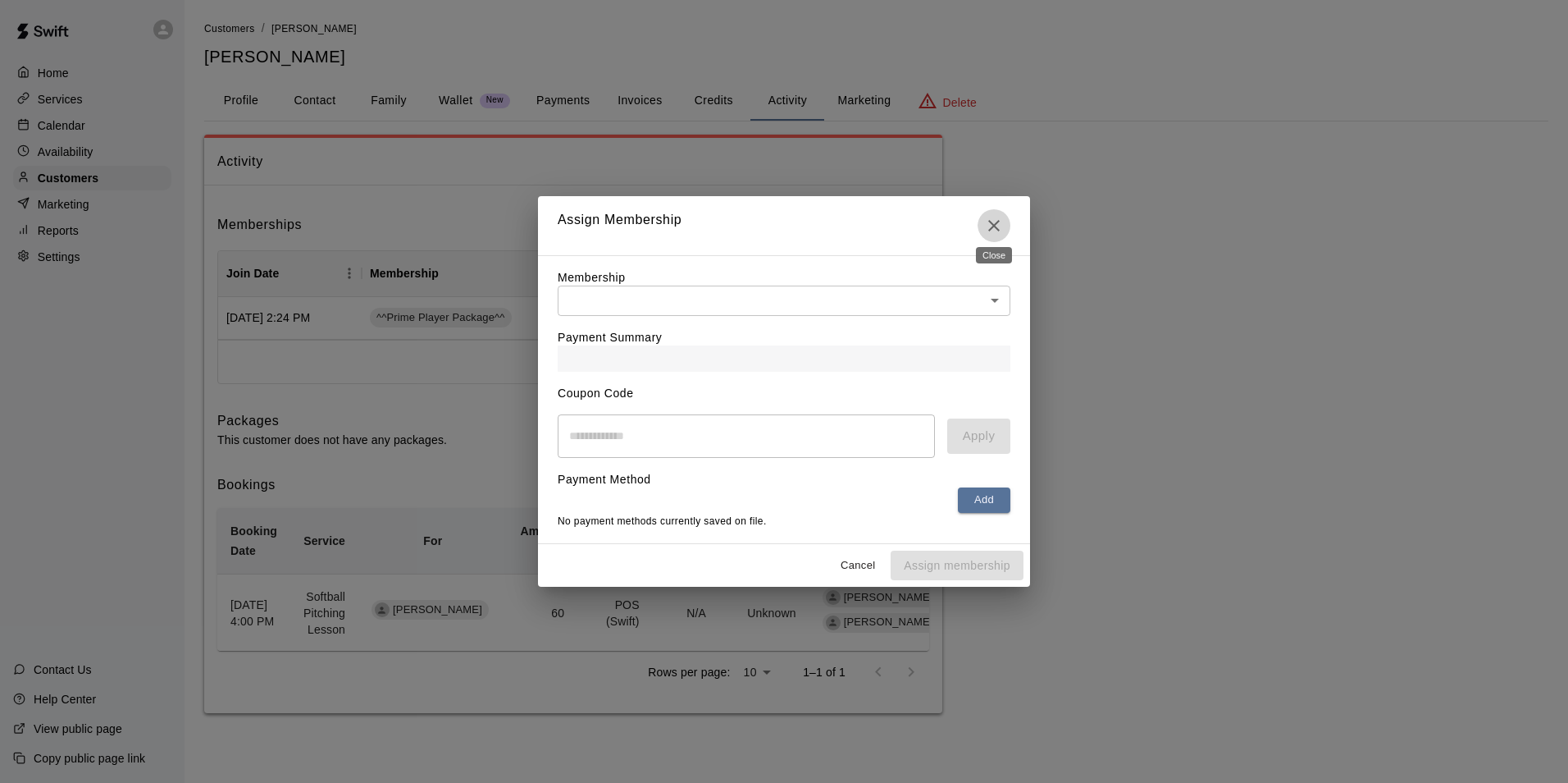
click at [995, 223] on icon "Close" at bounding box center [994, 225] width 20 height 20
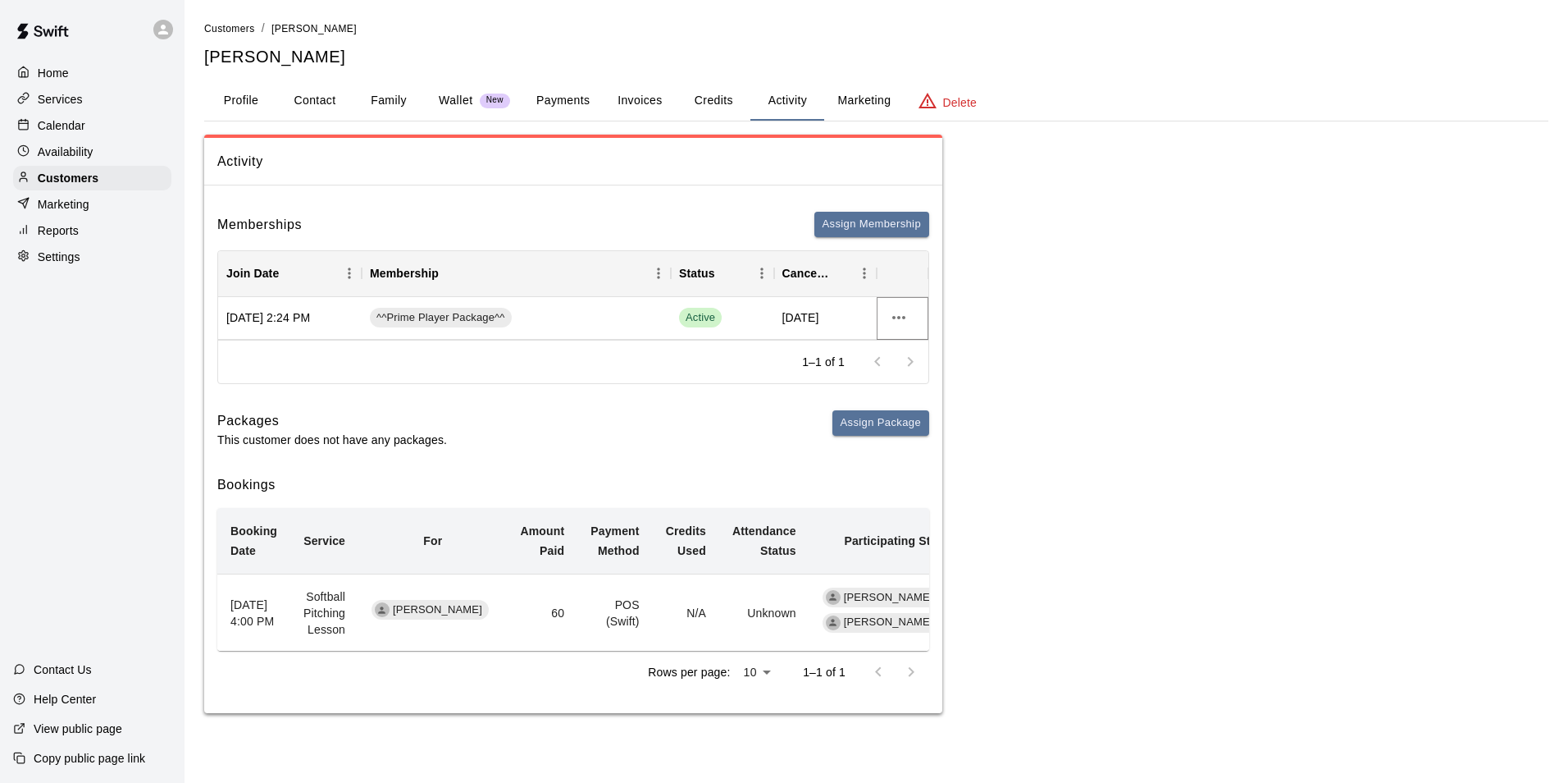
click at [892, 319] on icon "more actions" at bounding box center [899, 318] width 20 height 20
click at [913, 348] on li "View details" at bounding box center [931, 352] width 93 height 27
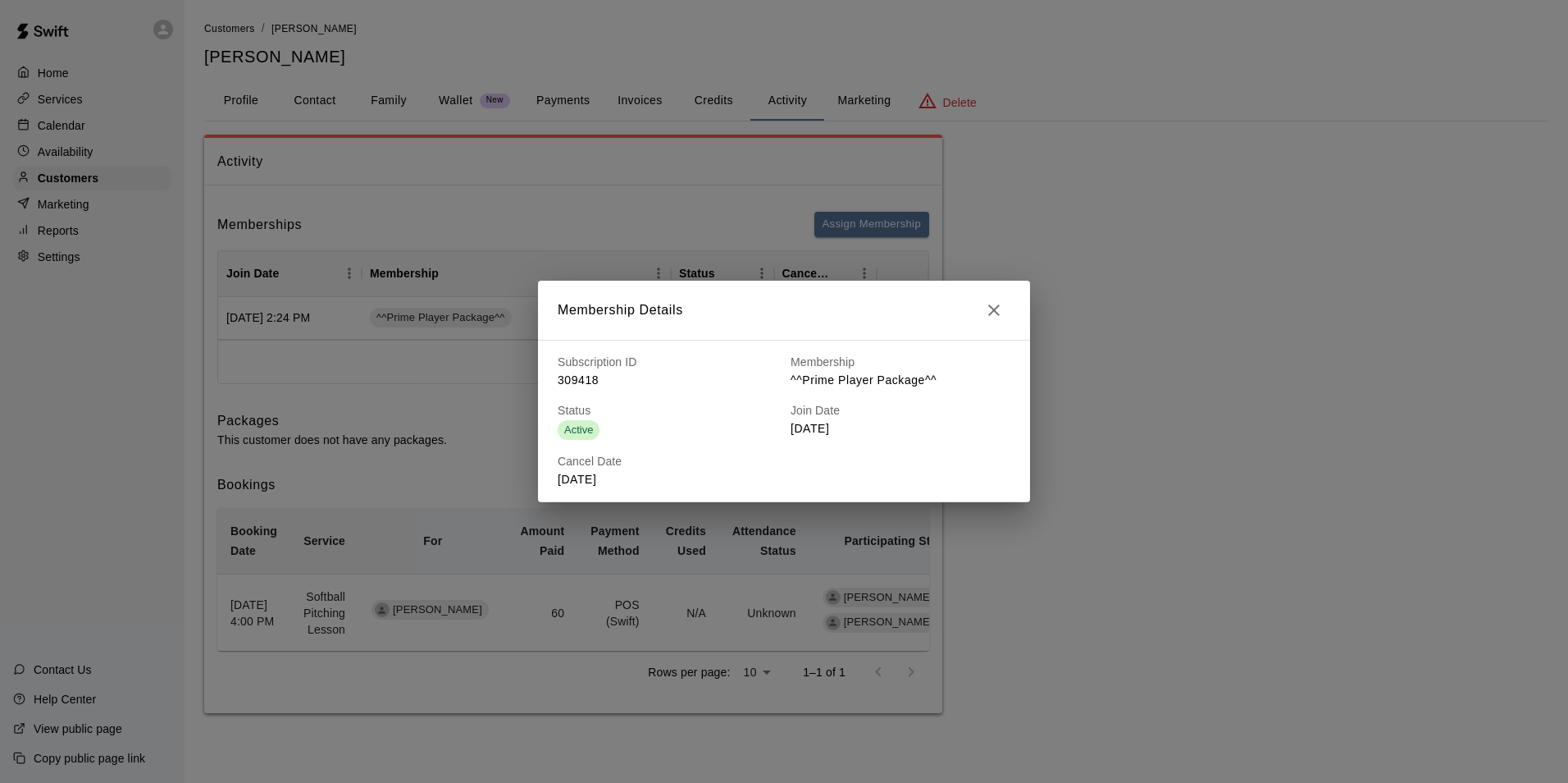
click at [990, 315] on icon "button" at bounding box center [994, 310] width 20 height 20
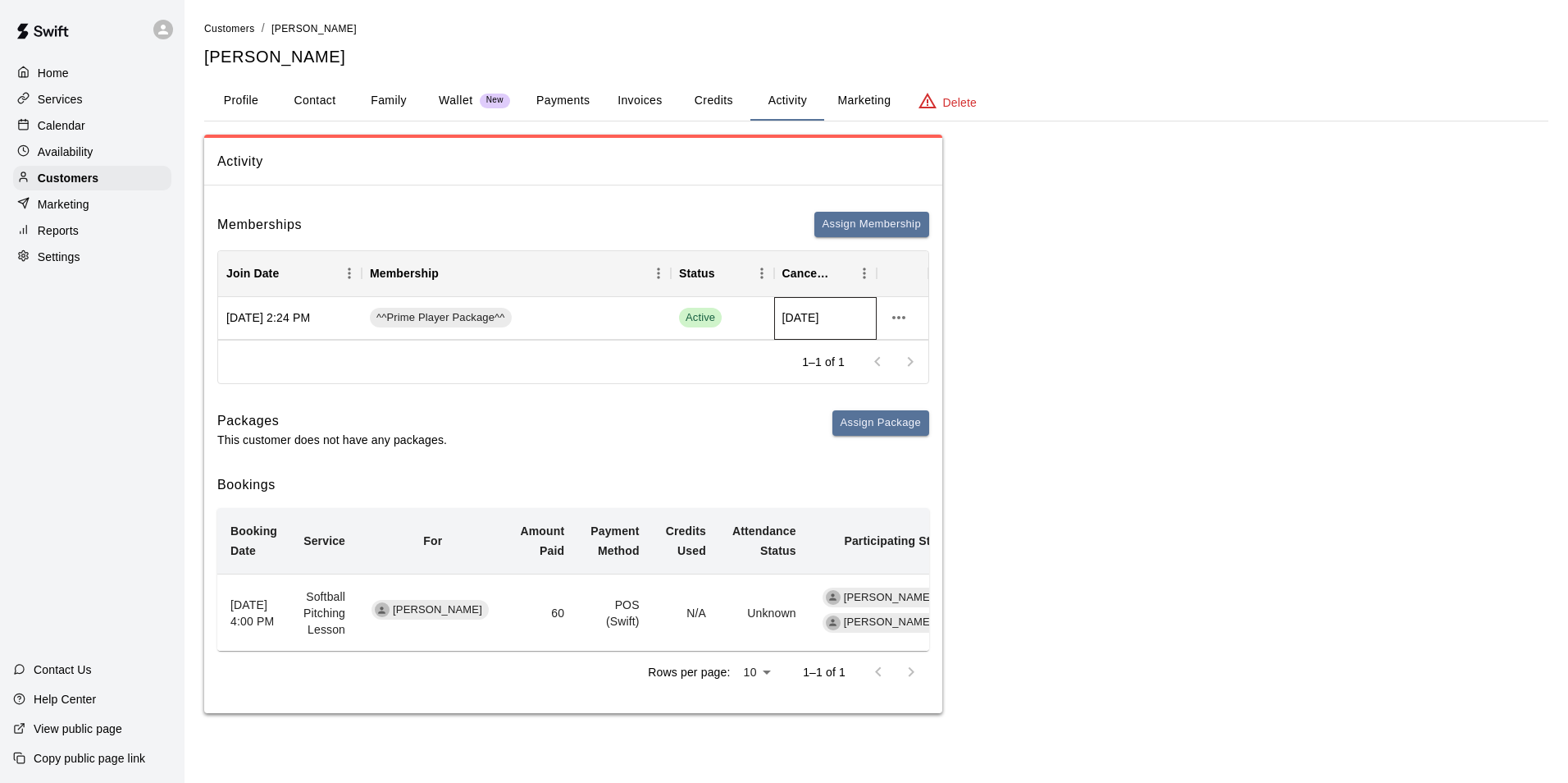
click at [819, 323] on span "[DATE]" at bounding box center [802, 318] width 37 height 17
click at [819, 320] on span "[DATE]" at bounding box center [802, 318] width 37 height 17
drag, startPoint x: 828, startPoint y: 320, endPoint x: 729, endPoint y: 199, distance: 156.3
click at [729, 199] on div "Memberships Assign Membership Join Date Membership Status Cancel Date [DATE] 2:…" at bounding box center [572, 456] width 738 height 514
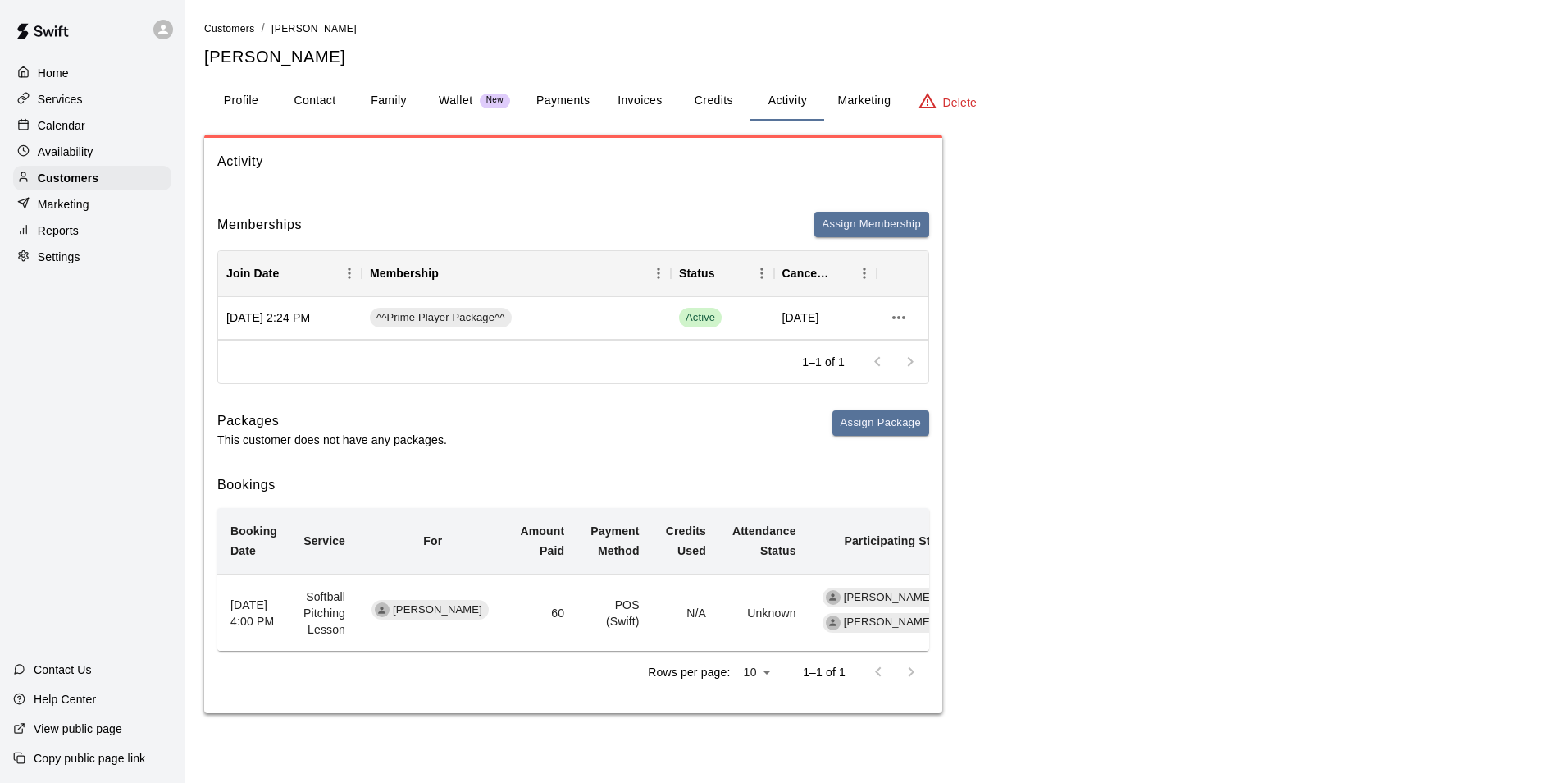
drag, startPoint x: 341, startPoint y: 328, endPoint x: 306, endPoint y: 355, distance: 44.2
click at [306, 355] on div "1–1 of 1" at bounding box center [573, 362] width 710 height 43
click at [900, 319] on icon "more actions" at bounding box center [899, 317] width 13 height 3
click at [930, 352] on li "View details" at bounding box center [931, 352] width 93 height 27
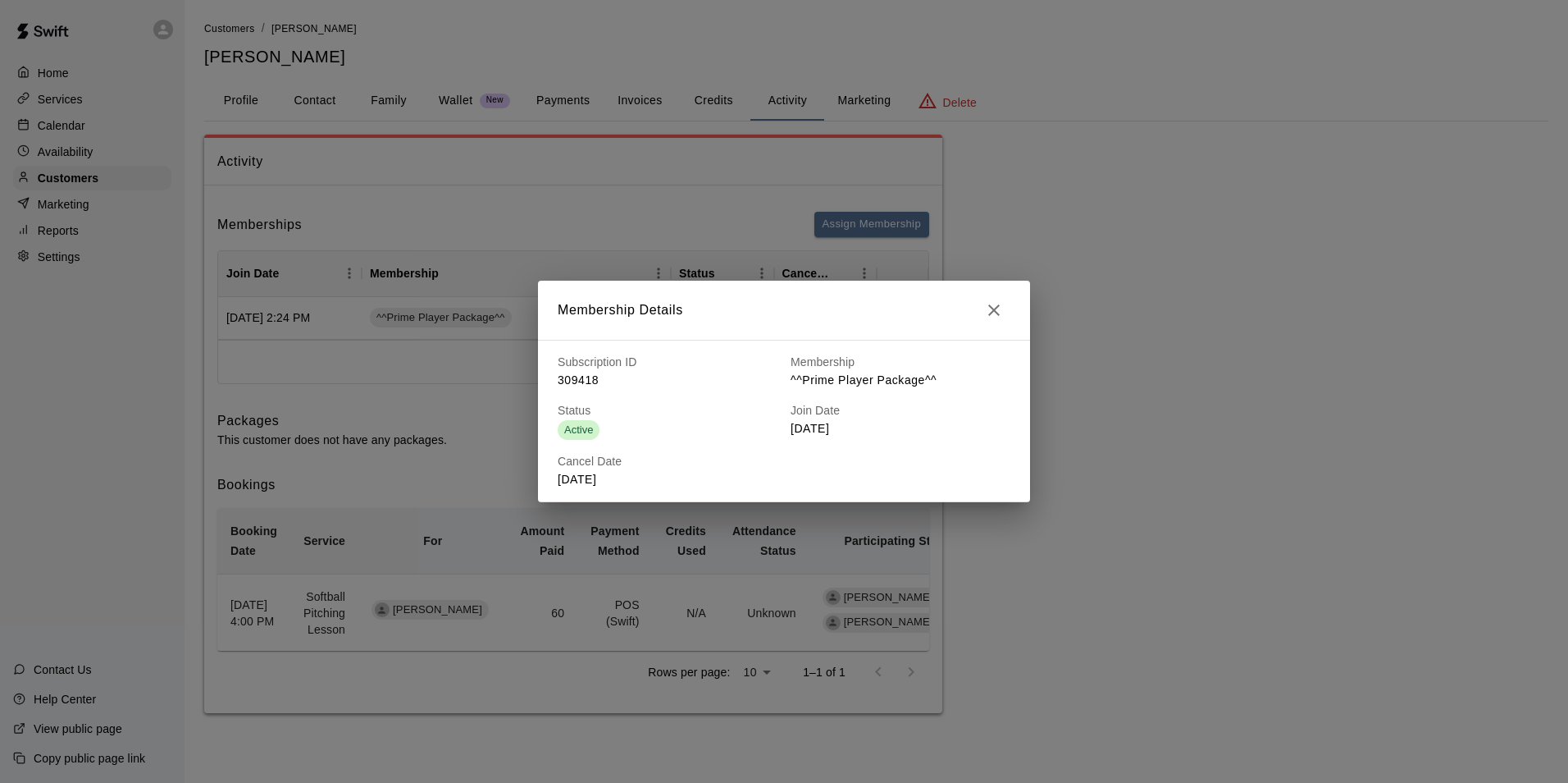
click at [1000, 310] on icon "button" at bounding box center [994, 310] width 20 height 20
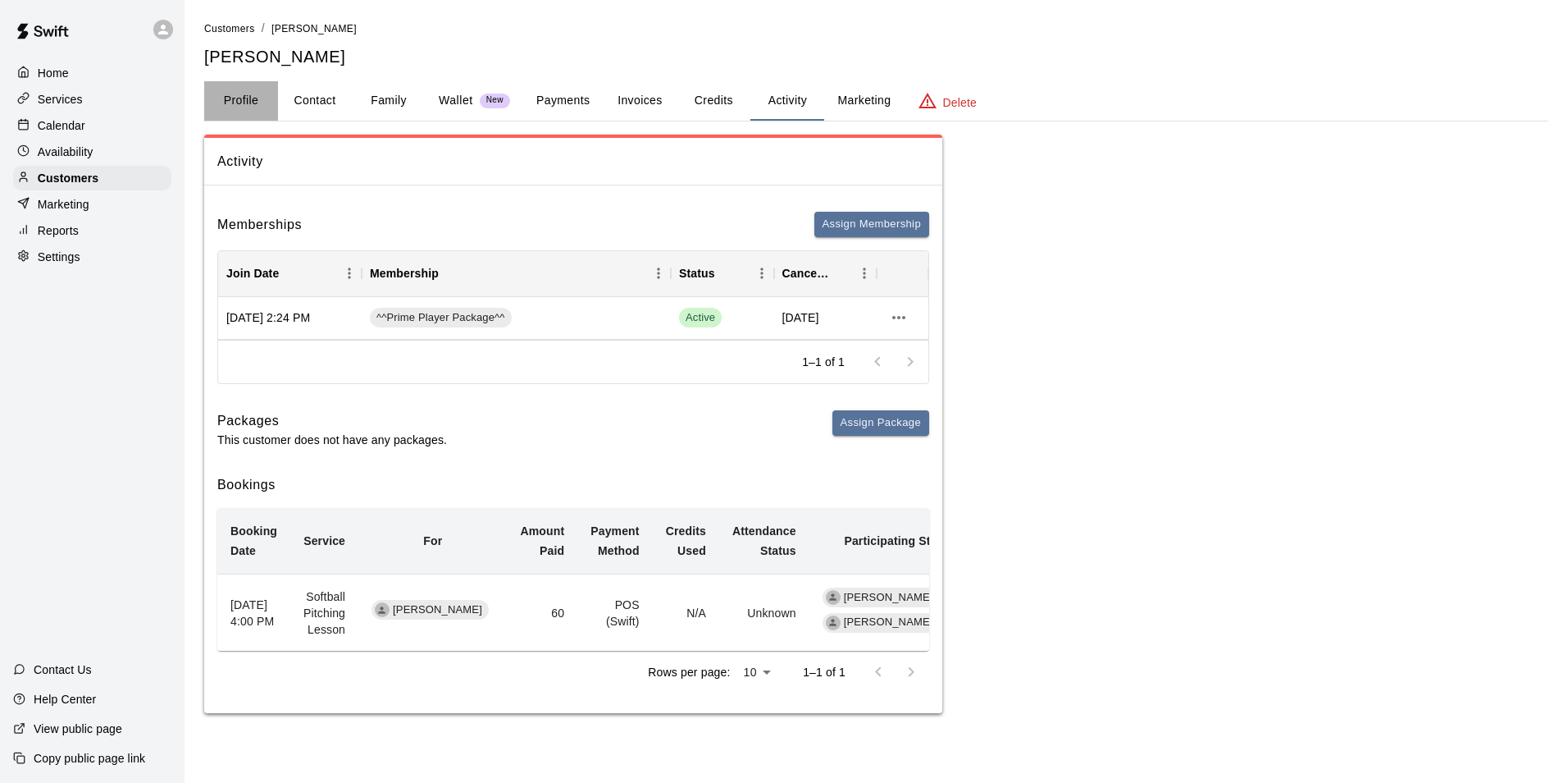
click at [246, 100] on button "Profile" at bounding box center [240, 101] width 74 height 39
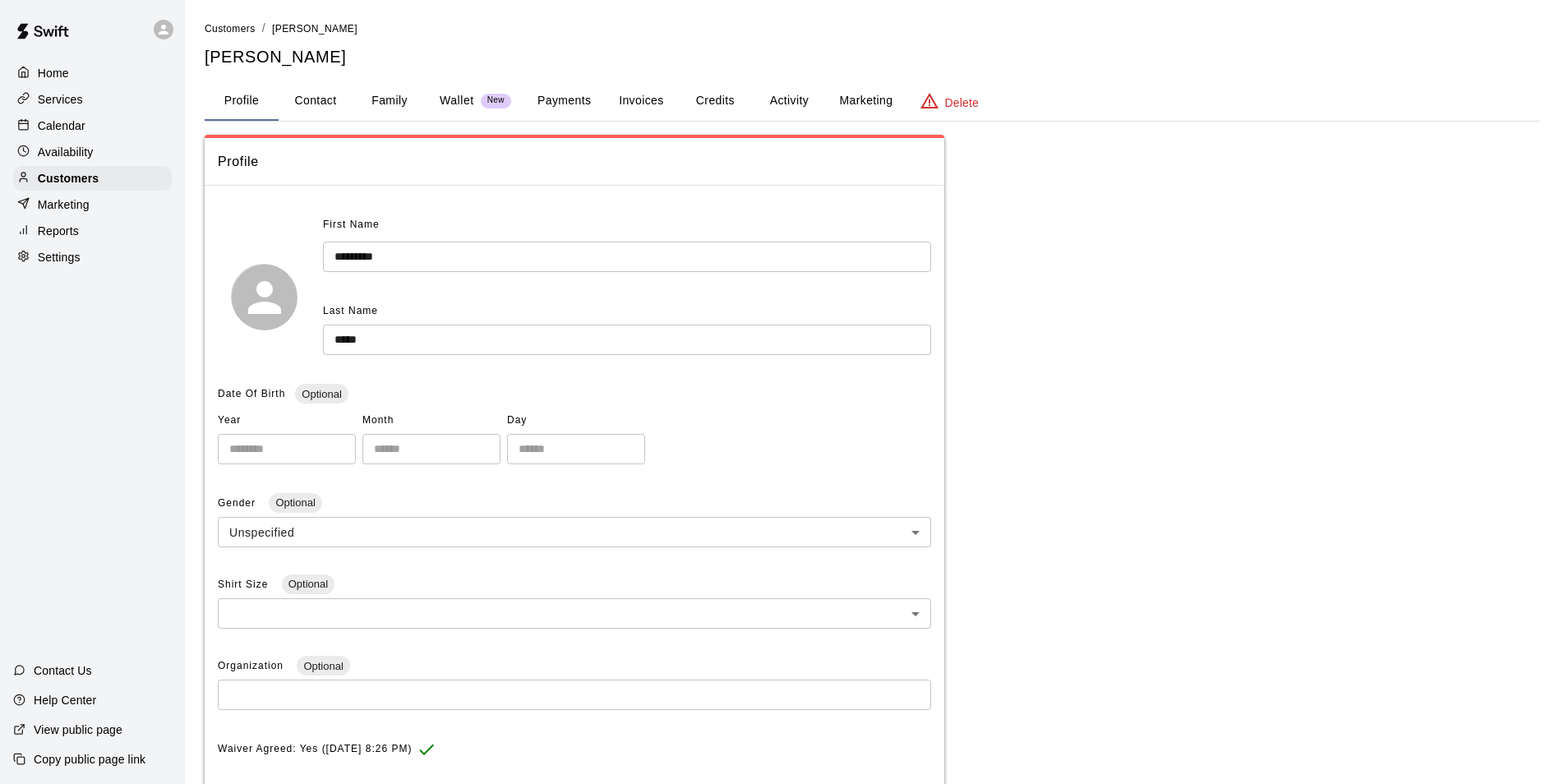
click at [78, 79] on div "Home" at bounding box center [92, 73] width 159 height 25
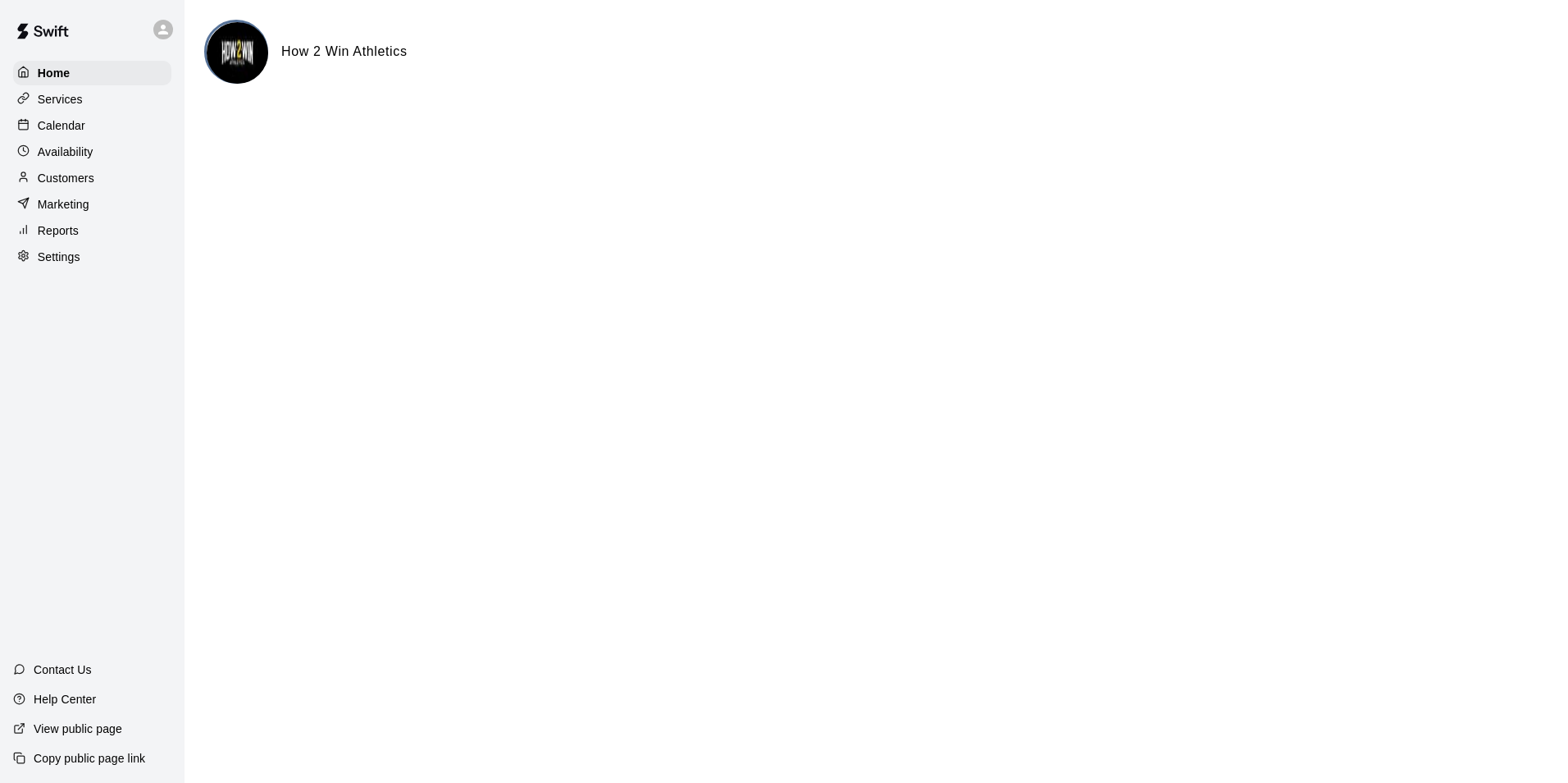
click at [82, 122] on p "Calendar" at bounding box center [62, 125] width 48 height 17
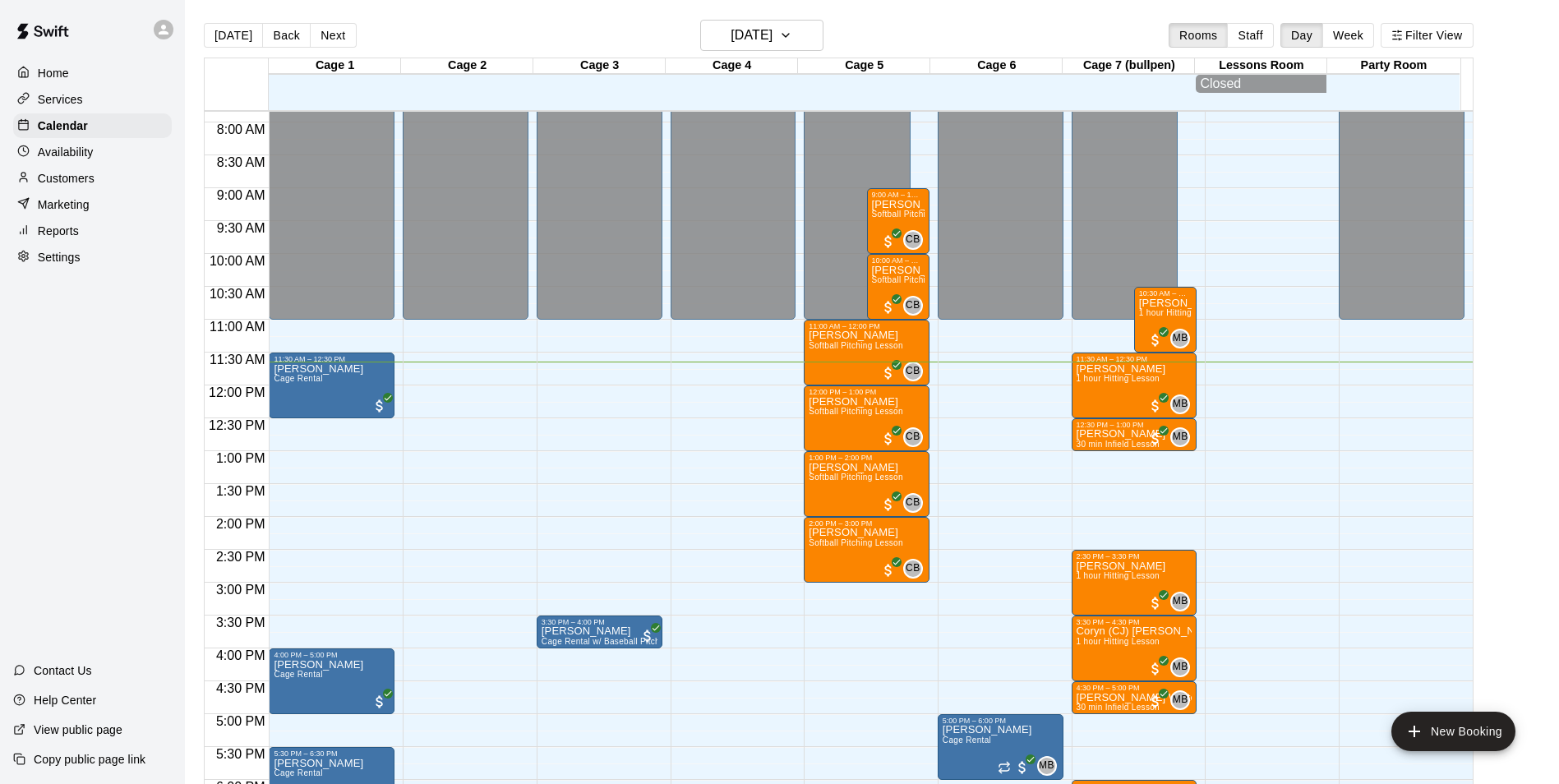
scroll to position [601, 0]
